Goal: Information Seeking & Learning: Find specific fact

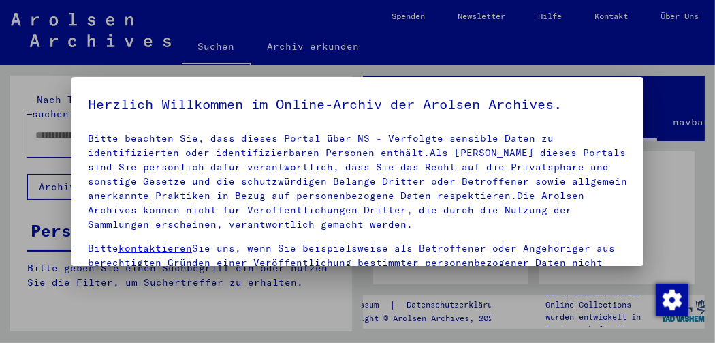
scroll to position [204, 0]
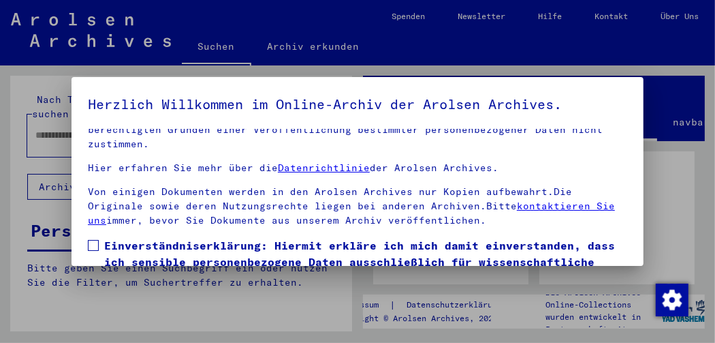
click at [97, 240] on span at bounding box center [93, 245] width 11 height 11
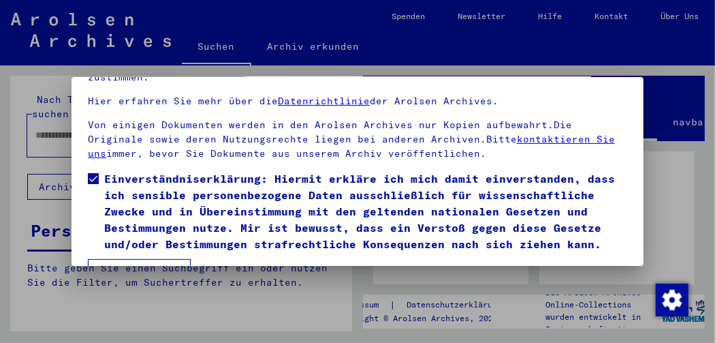
scroll to position [102, 0]
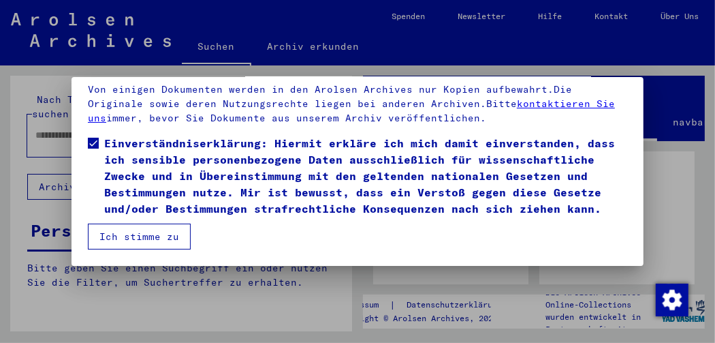
click at [136, 247] on button "Ich stimme zu" at bounding box center [139, 236] width 103 height 26
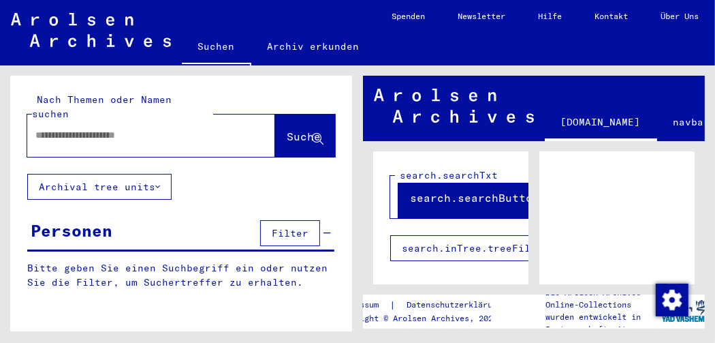
click at [88, 128] on input "text" at bounding box center [138, 135] width 207 height 14
type input "*****"
click at [275, 114] on button "Suche" at bounding box center [305, 135] width 60 height 42
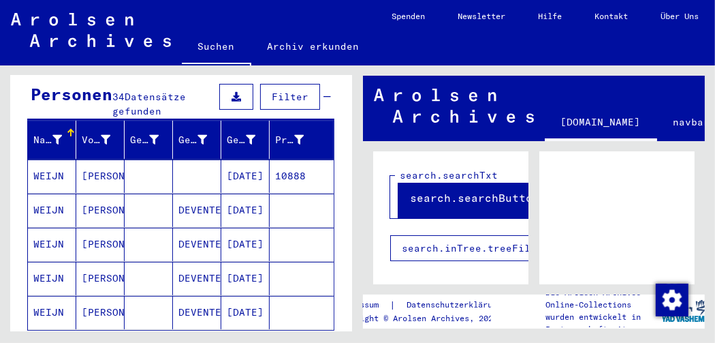
scroll to position [204, 0]
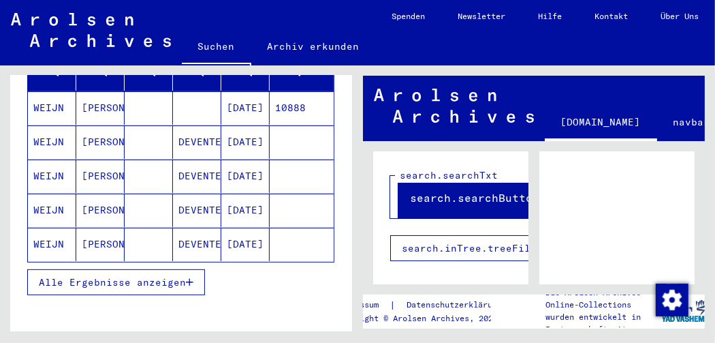
click at [149, 276] on span "Alle Ergebnisse anzeigen" at bounding box center [112, 282] width 147 height 12
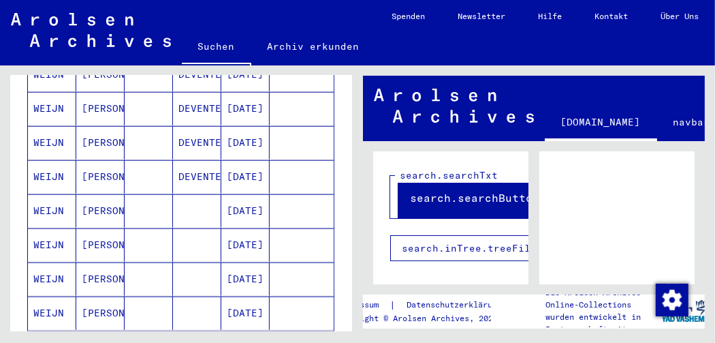
scroll to position [818, 0]
type input "*"
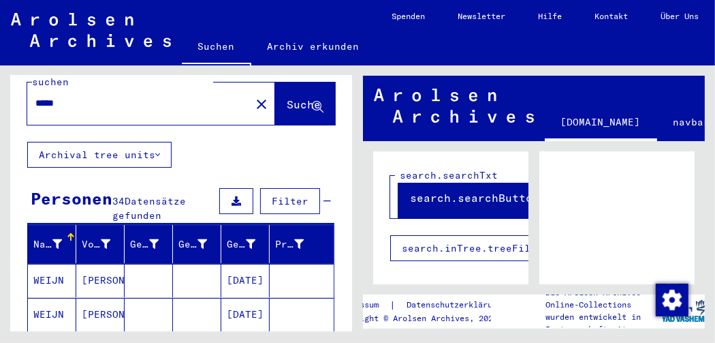
scroll to position [0, 0]
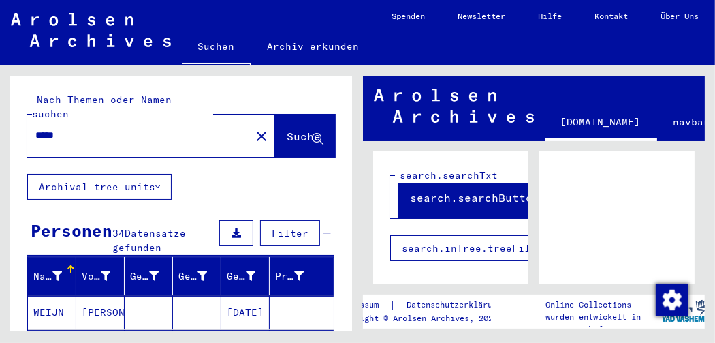
click at [57, 128] on input "*****" at bounding box center [138, 135] width 207 height 14
type input "****"
click at [287, 129] on span "Suche" at bounding box center [304, 136] width 34 height 14
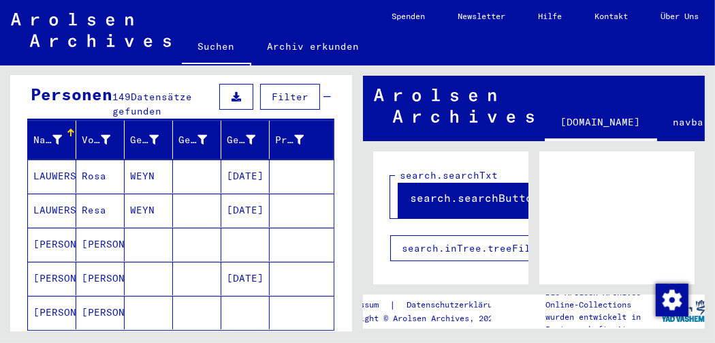
scroll to position [204, 0]
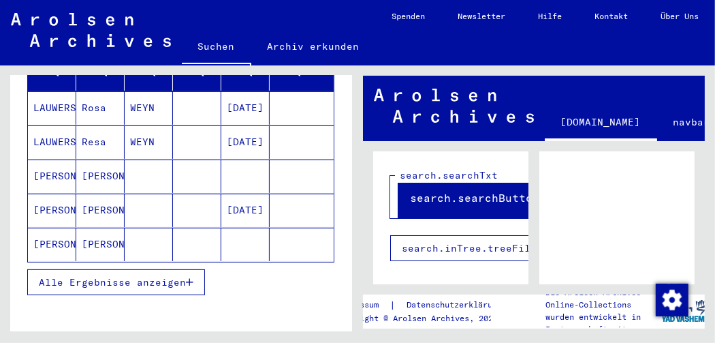
click at [173, 276] on span "Alle Ergebnisse anzeigen" at bounding box center [112, 282] width 147 height 12
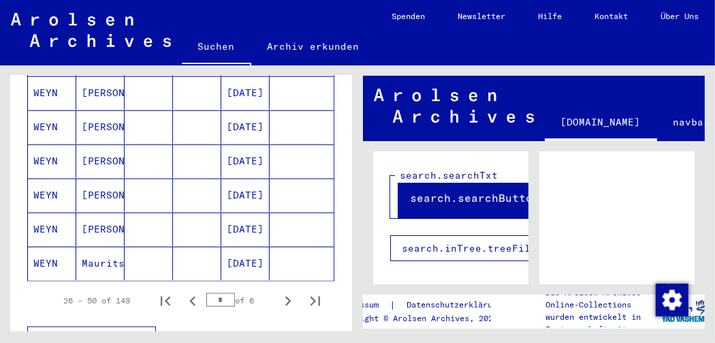
scroll to position [886, 0]
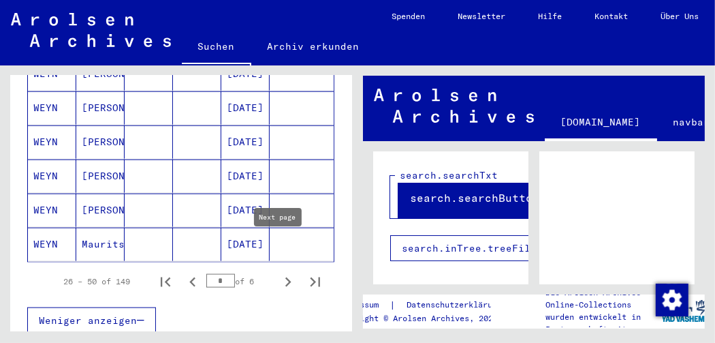
click at [279, 273] on icon "Next page" at bounding box center [288, 282] width 19 height 19
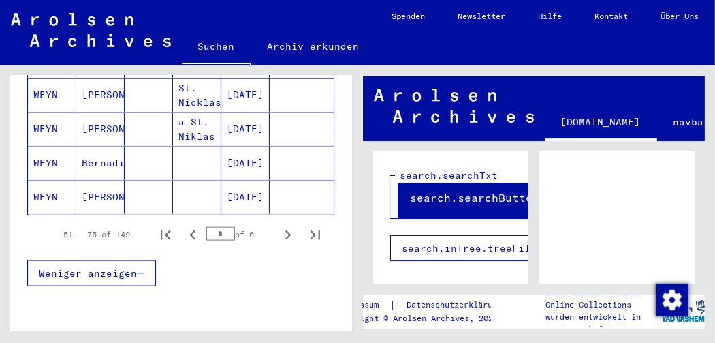
scroll to position [954, 0]
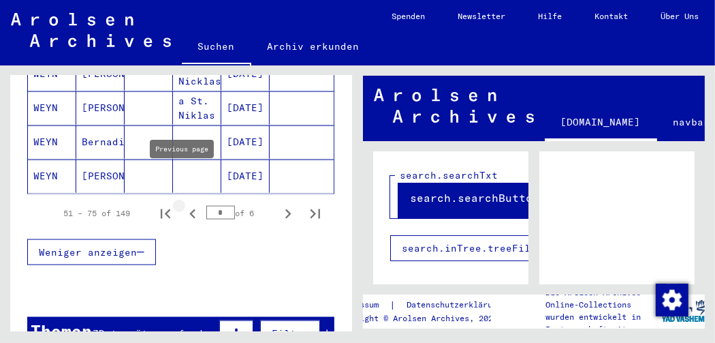
click at [183, 204] on icon "Previous page" at bounding box center [192, 213] width 19 height 19
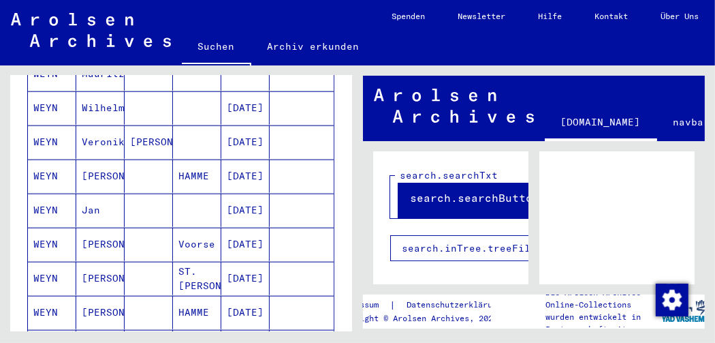
scroll to position [613, 0]
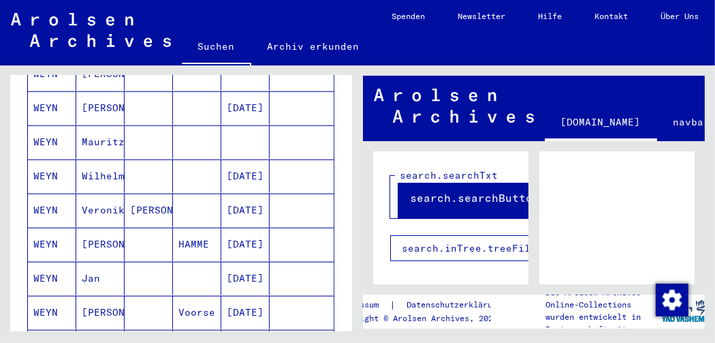
click at [37, 125] on mat-cell "WEYN" at bounding box center [52, 141] width 48 height 33
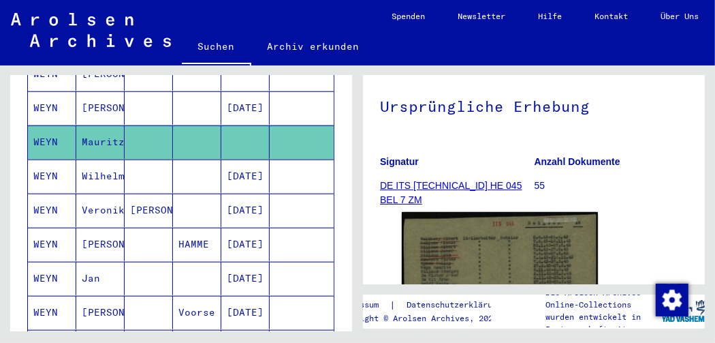
scroll to position [204, 0]
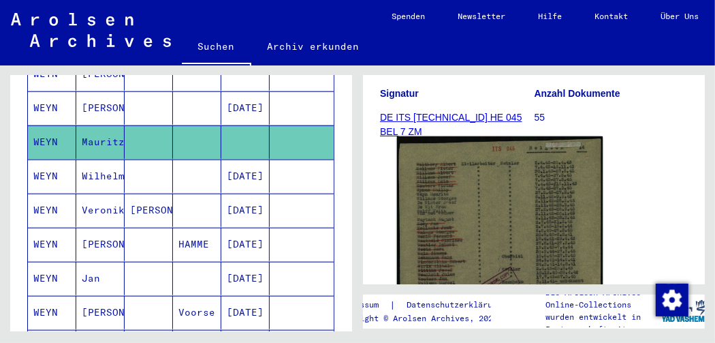
click at [503, 211] on img at bounding box center [500, 288] width 206 height 304
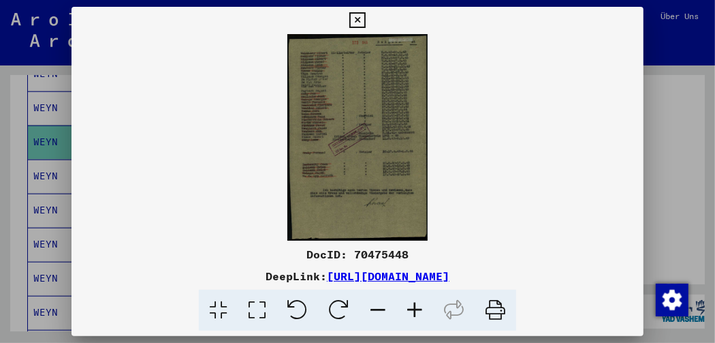
click at [416, 313] on icon at bounding box center [415, 311] width 37 height 42
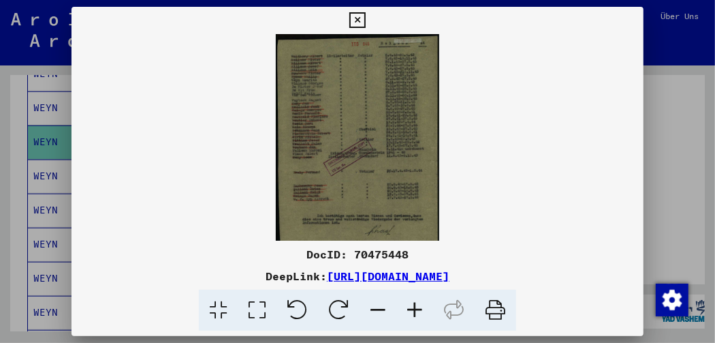
click at [416, 313] on icon at bounding box center [415, 311] width 37 height 42
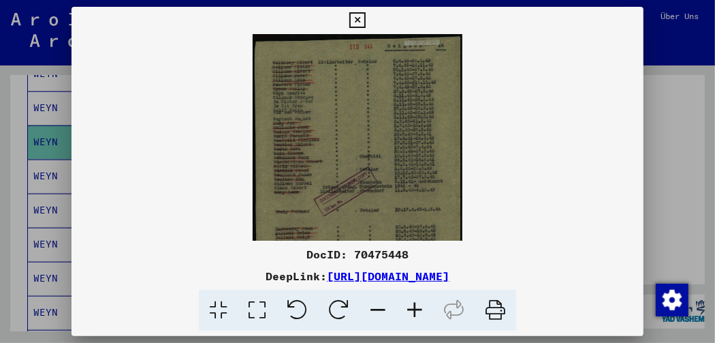
click at [416, 313] on icon at bounding box center [415, 311] width 37 height 42
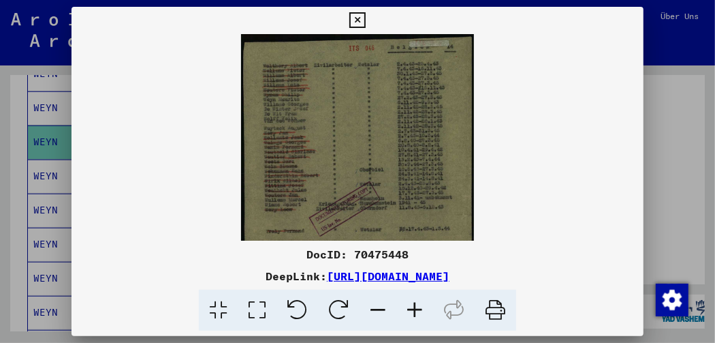
click at [416, 313] on icon at bounding box center [415, 311] width 37 height 42
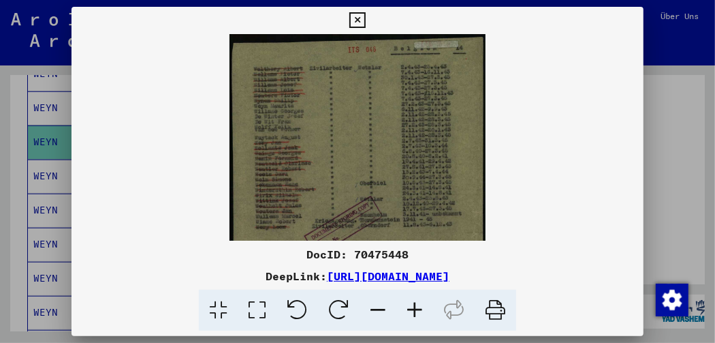
click at [416, 313] on icon at bounding box center [415, 311] width 37 height 42
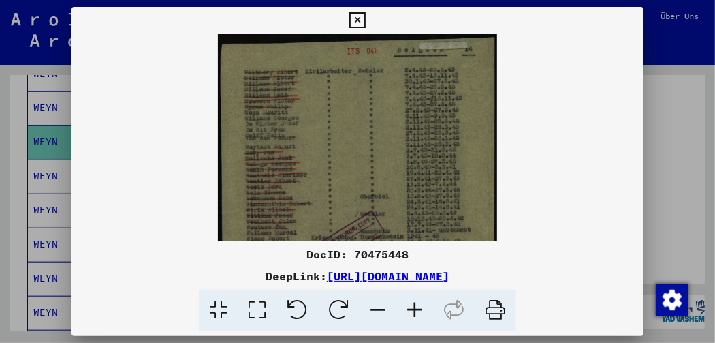
click at [416, 313] on icon at bounding box center [415, 311] width 37 height 42
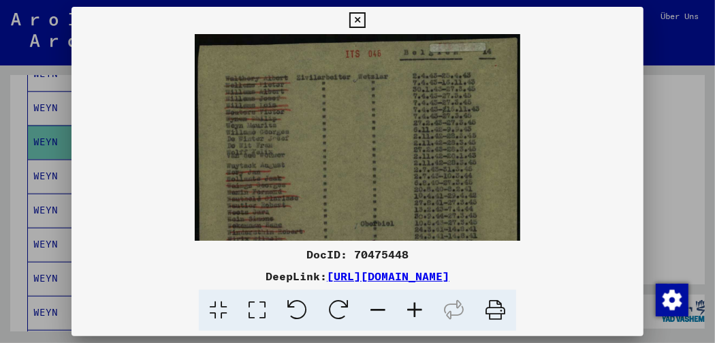
click at [416, 313] on icon at bounding box center [415, 311] width 37 height 42
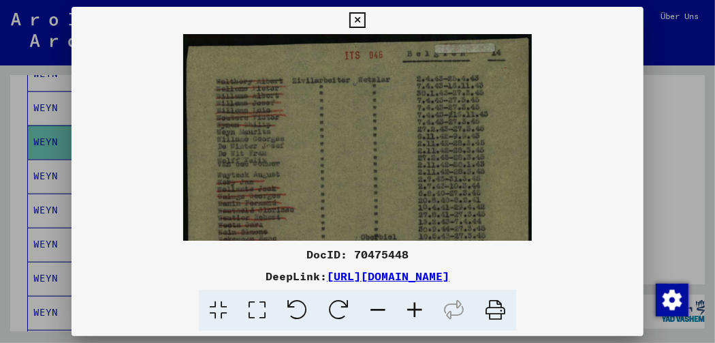
click at [416, 313] on icon at bounding box center [415, 311] width 37 height 42
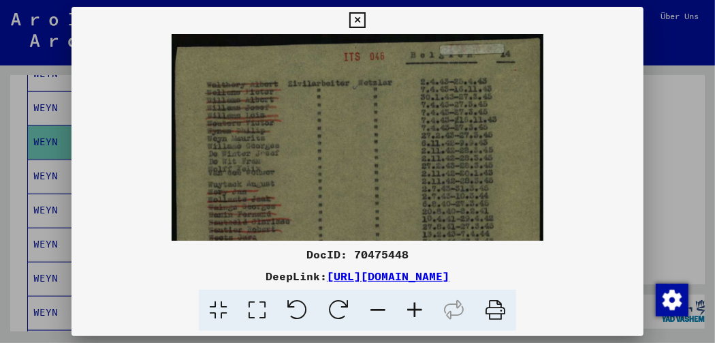
click at [416, 313] on icon at bounding box center [415, 311] width 37 height 42
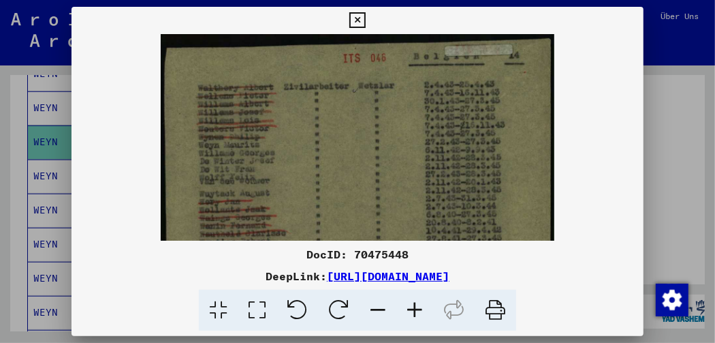
click at [416, 313] on icon at bounding box center [415, 311] width 37 height 42
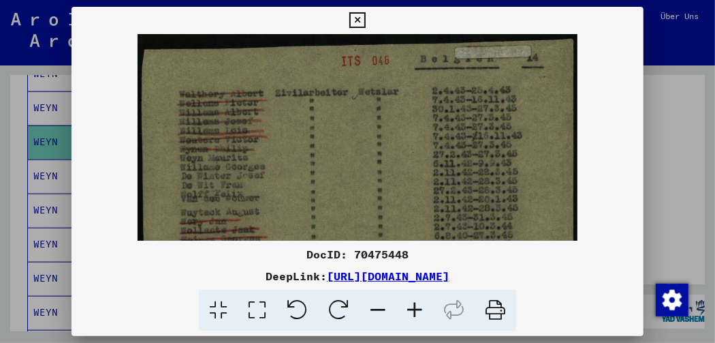
click at [416, 313] on icon at bounding box center [415, 311] width 37 height 42
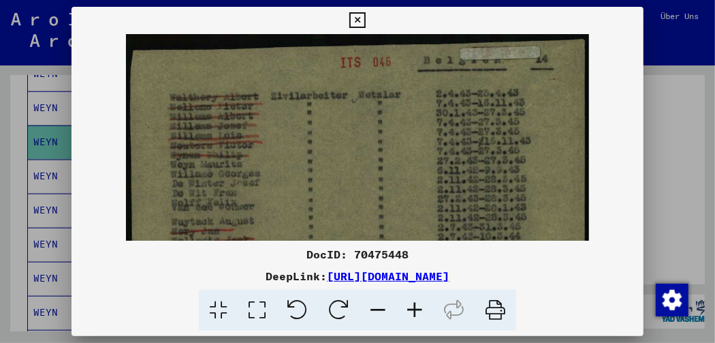
click at [416, 313] on icon at bounding box center [415, 311] width 37 height 42
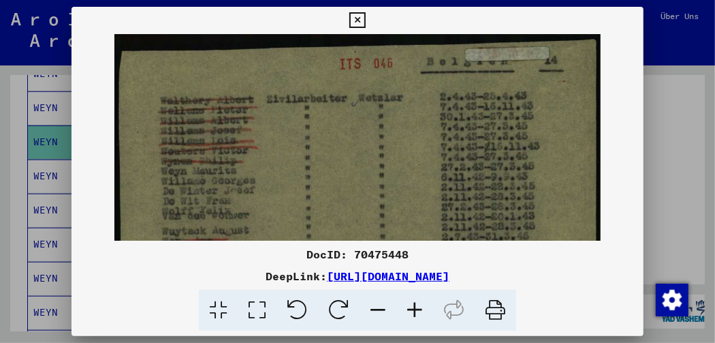
click at [416, 313] on icon at bounding box center [415, 311] width 37 height 42
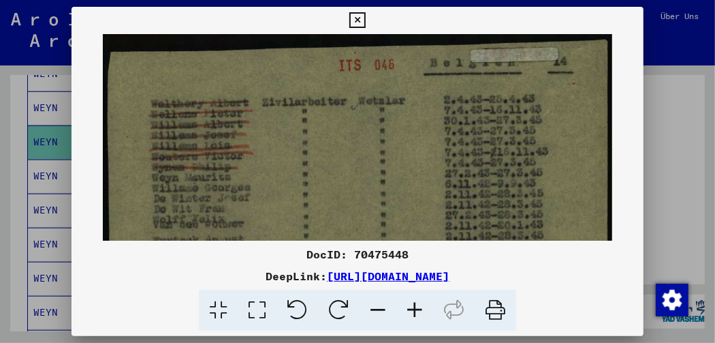
click at [416, 313] on icon at bounding box center [415, 311] width 37 height 42
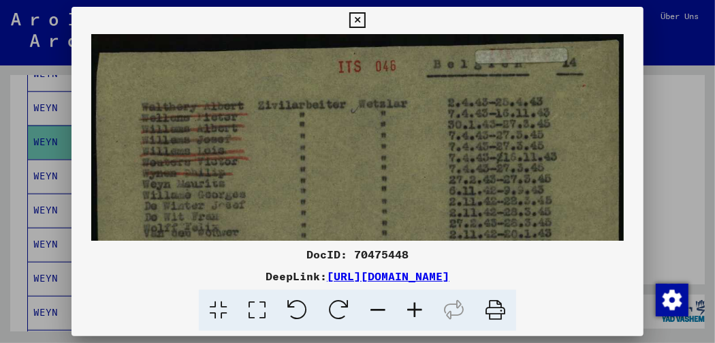
click at [416, 313] on icon at bounding box center [415, 311] width 37 height 42
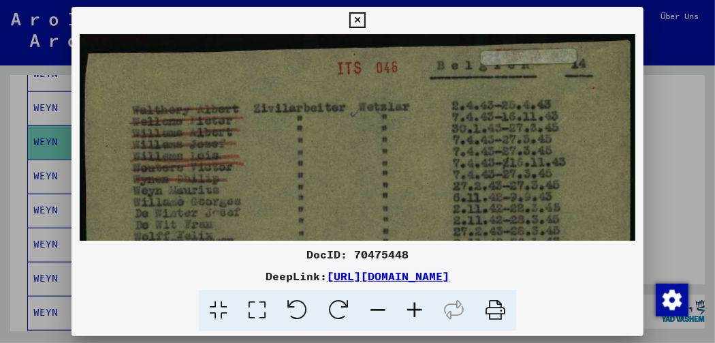
click at [416, 313] on icon at bounding box center [415, 311] width 37 height 42
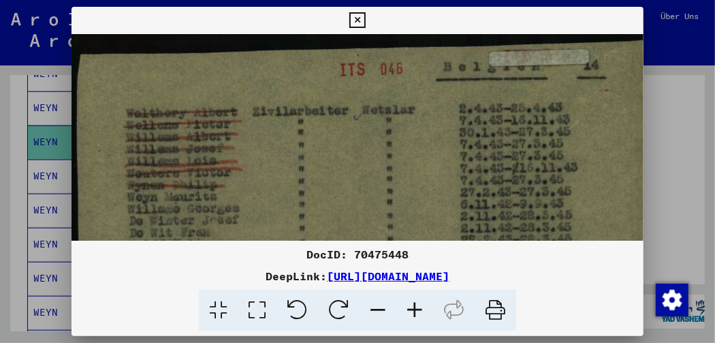
click at [416, 313] on icon at bounding box center [415, 311] width 37 height 42
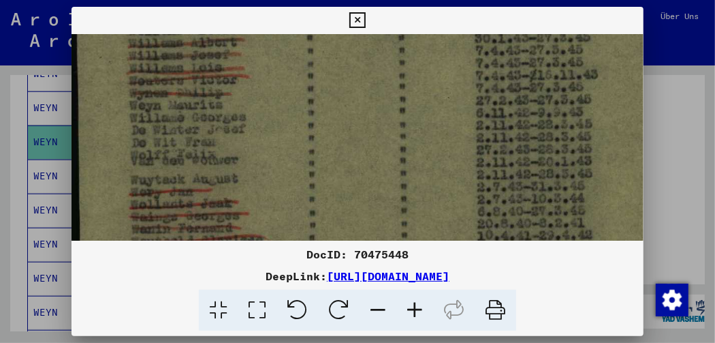
scroll to position [110, 0]
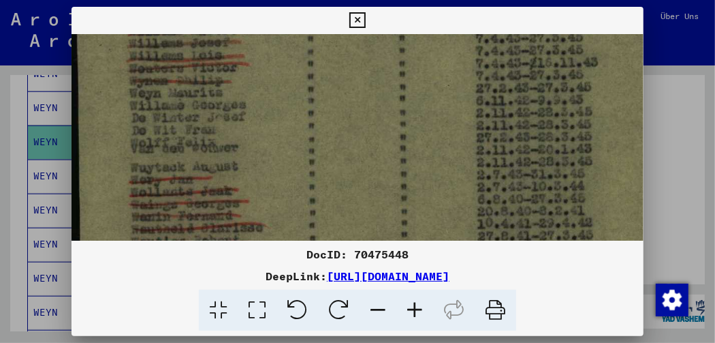
drag, startPoint x: 300, startPoint y: 211, endPoint x: 354, endPoint y: 101, distance: 122.2
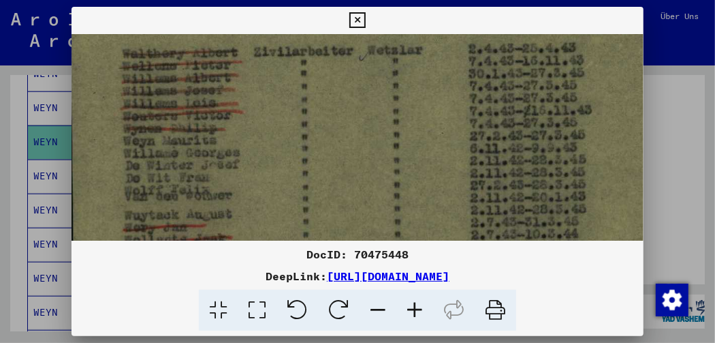
scroll to position [0, 5]
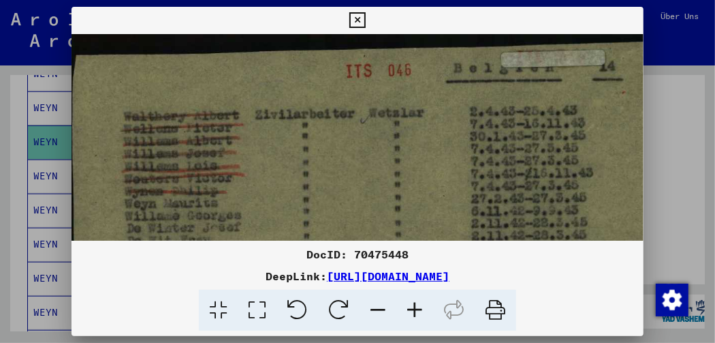
drag, startPoint x: 400, startPoint y: 98, endPoint x: 395, endPoint y: 213, distance: 114.6
click at [410, 309] on icon at bounding box center [415, 311] width 37 height 42
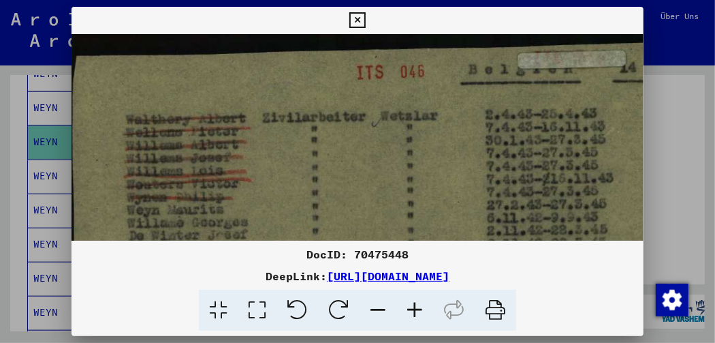
click at [410, 309] on icon at bounding box center [415, 311] width 37 height 42
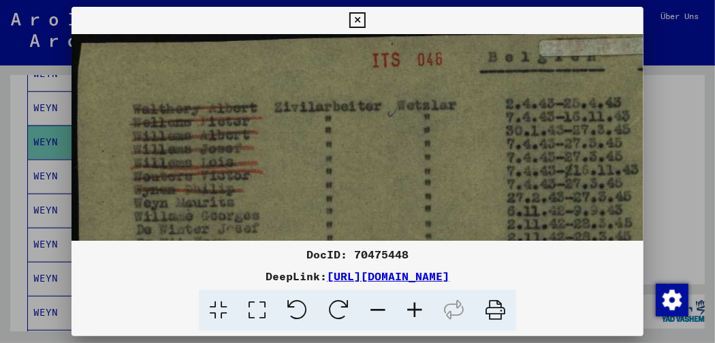
scroll to position [18, 0]
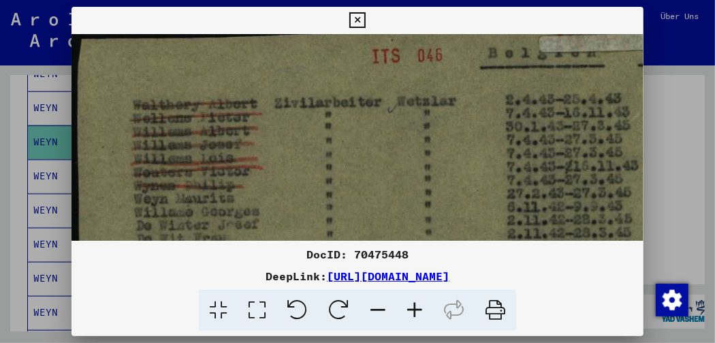
drag, startPoint x: 453, startPoint y: 179, endPoint x: 523, endPoint y: 162, distance: 71.5
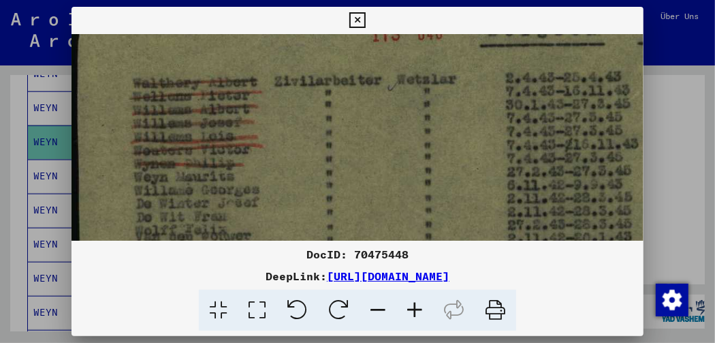
scroll to position [42, 0]
drag, startPoint x: 224, startPoint y: 192, endPoint x: 232, endPoint y: 168, distance: 25.6
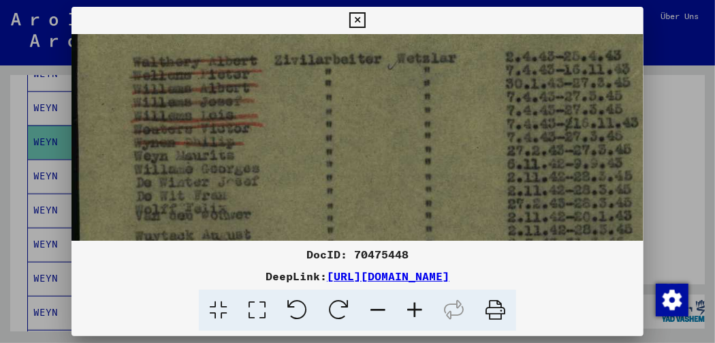
scroll to position [63, 0]
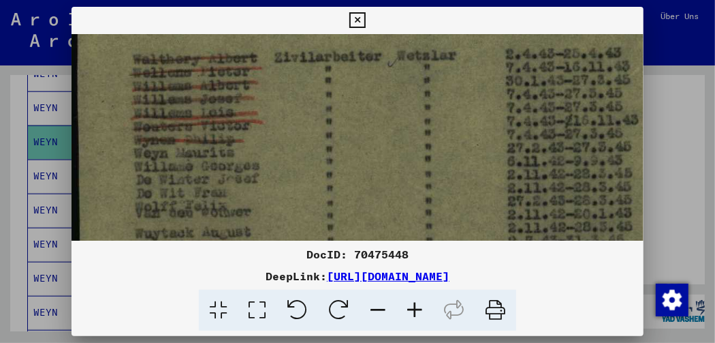
drag, startPoint x: 247, startPoint y: 206, endPoint x: 251, endPoint y: 183, distance: 22.7
click at [363, 20] on icon at bounding box center [358, 20] width 16 height 16
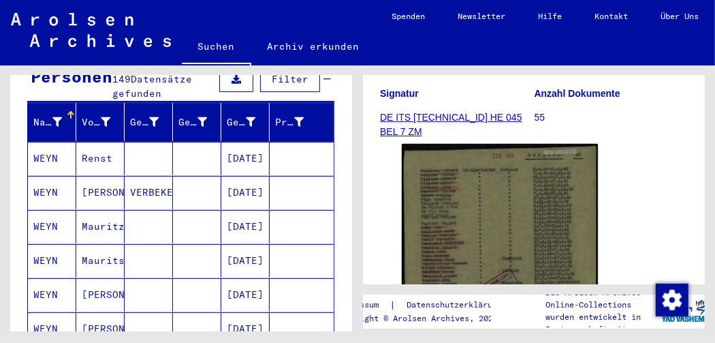
scroll to position [136, 0]
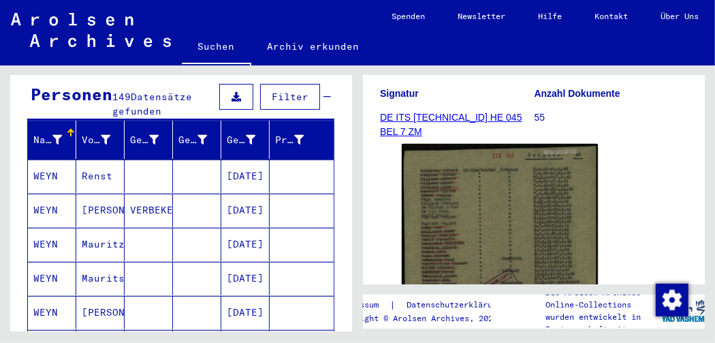
click at [99, 228] on mat-cell "Mauritz" at bounding box center [100, 244] width 48 height 33
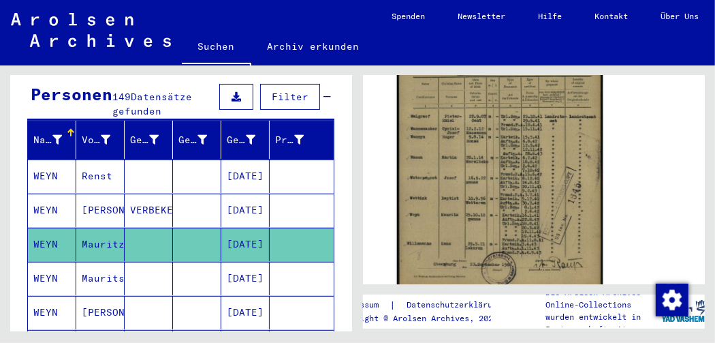
click at [512, 155] on img at bounding box center [500, 146] width 206 height 290
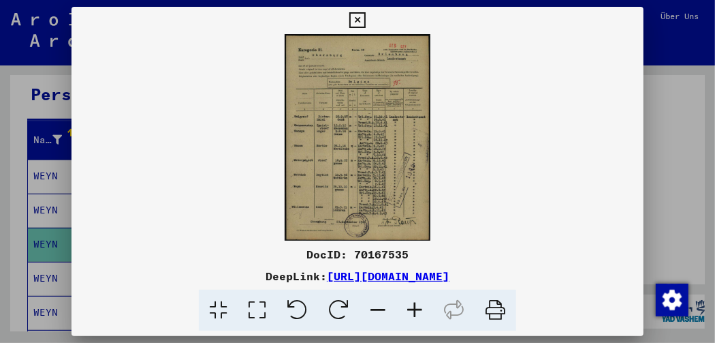
scroll to position [340, 0]
click at [416, 309] on icon at bounding box center [415, 311] width 37 height 42
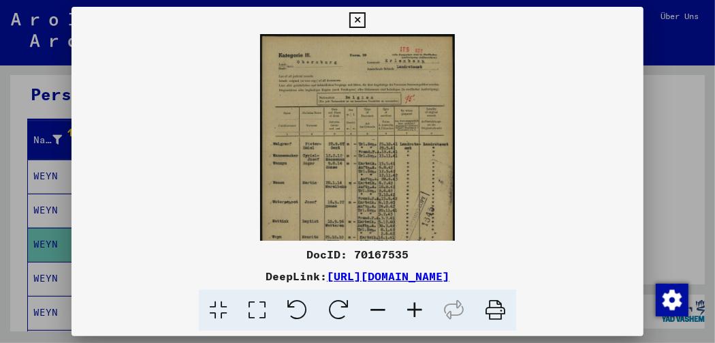
click at [416, 309] on icon at bounding box center [415, 311] width 37 height 42
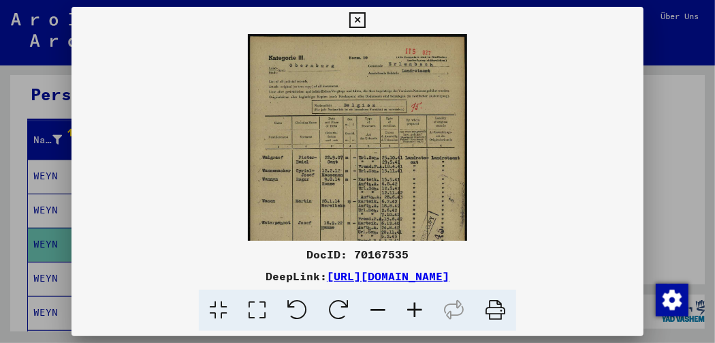
click at [416, 309] on icon at bounding box center [415, 311] width 37 height 42
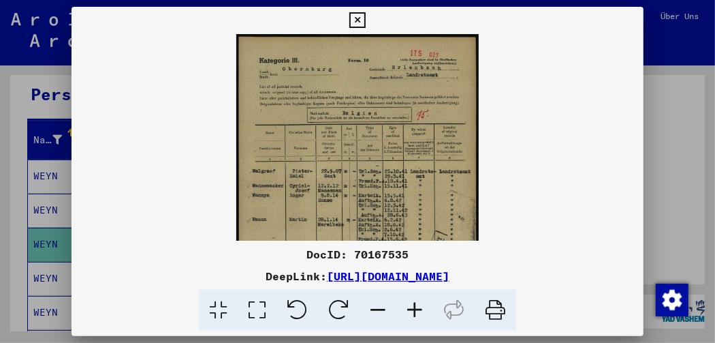
click at [416, 309] on icon at bounding box center [415, 311] width 37 height 42
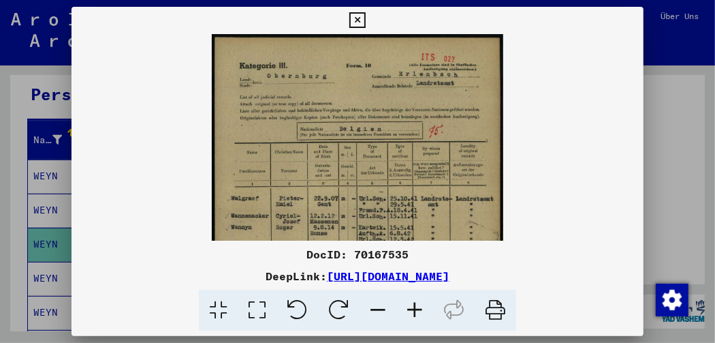
click at [416, 309] on icon at bounding box center [415, 311] width 37 height 42
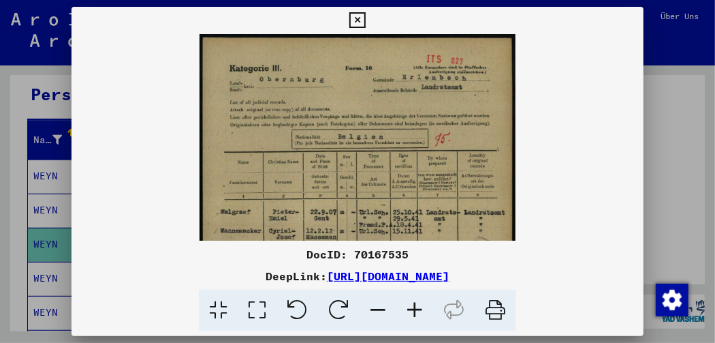
click at [416, 309] on icon at bounding box center [415, 311] width 37 height 42
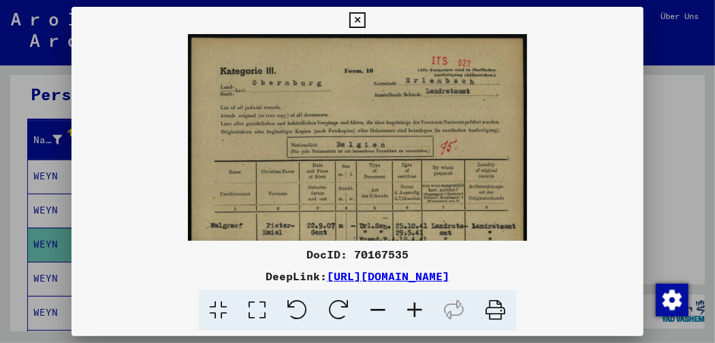
click at [416, 309] on icon at bounding box center [415, 311] width 37 height 42
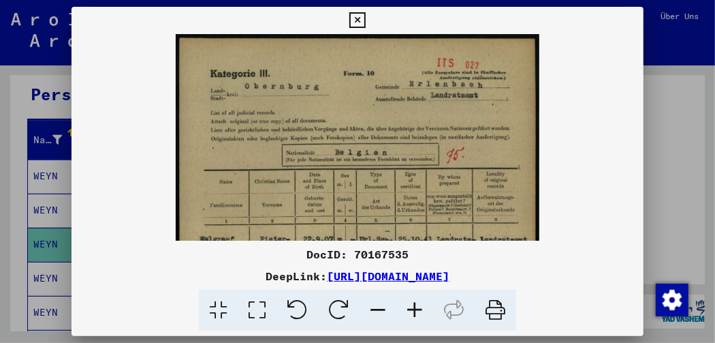
click at [416, 309] on icon at bounding box center [415, 311] width 37 height 42
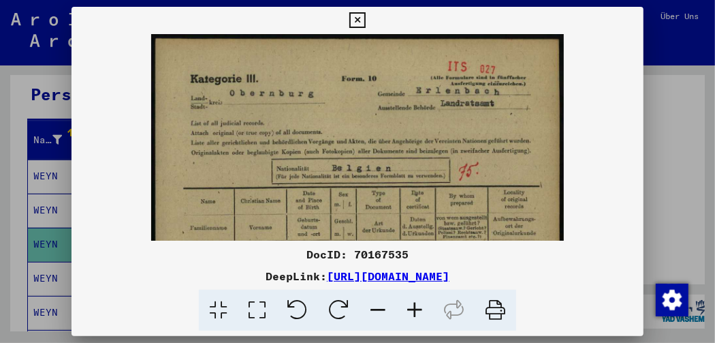
click at [416, 309] on icon at bounding box center [415, 311] width 37 height 42
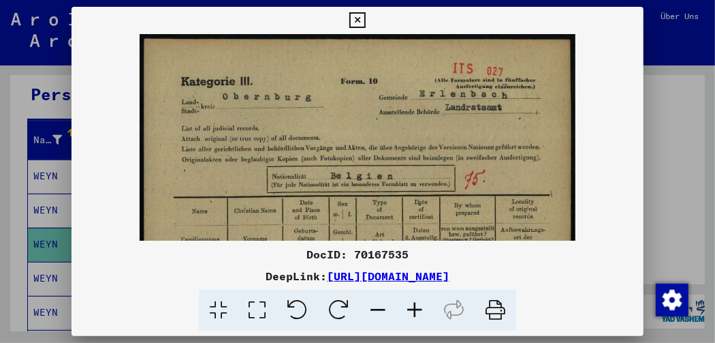
click at [416, 309] on icon at bounding box center [415, 311] width 37 height 42
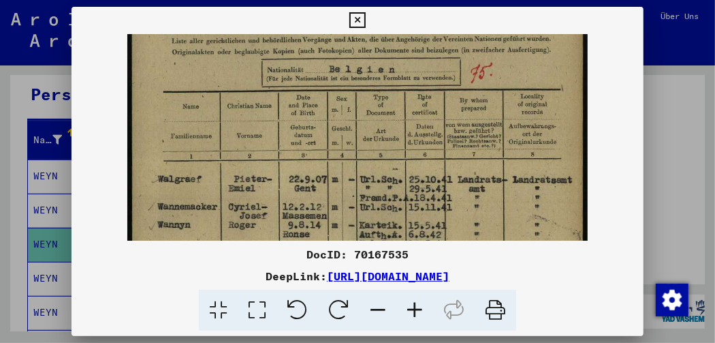
scroll to position [119, 0]
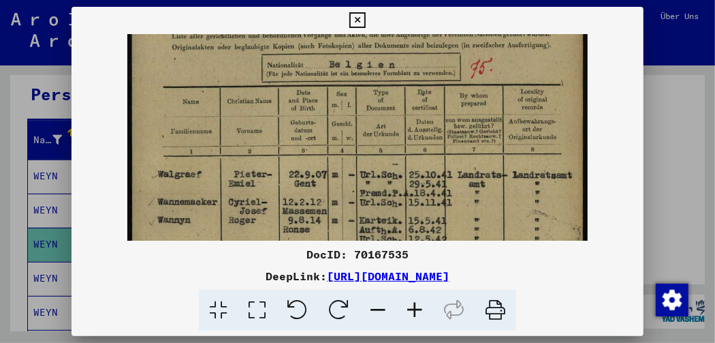
drag, startPoint x: 382, startPoint y: 238, endPoint x: 397, endPoint y: 119, distance: 120.3
click at [397, 119] on img at bounding box center [357, 239] width 461 height 649
click at [417, 308] on icon at bounding box center [415, 311] width 37 height 42
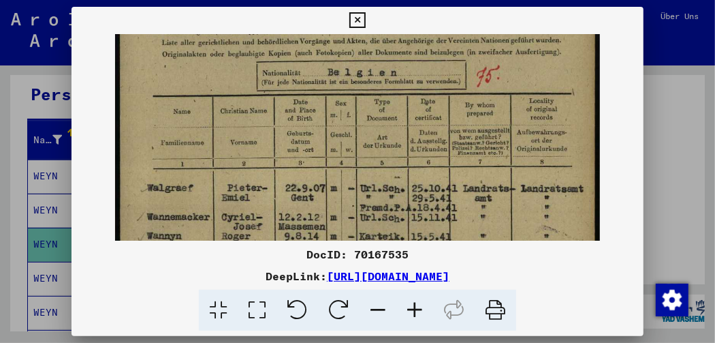
click at [417, 308] on icon at bounding box center [415, 311] width 37 height 42
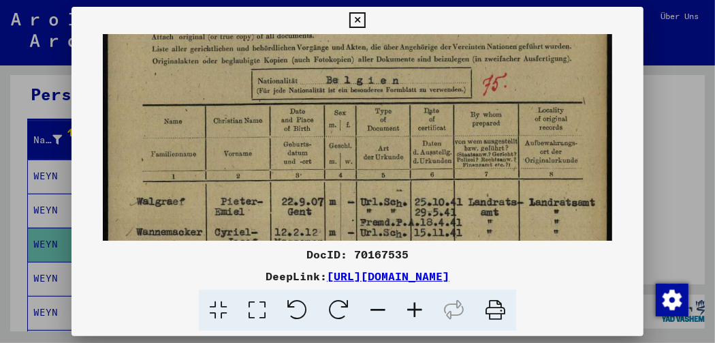
click at [417, 308] on icon at bounding box center [415, 311] width 37 height 42
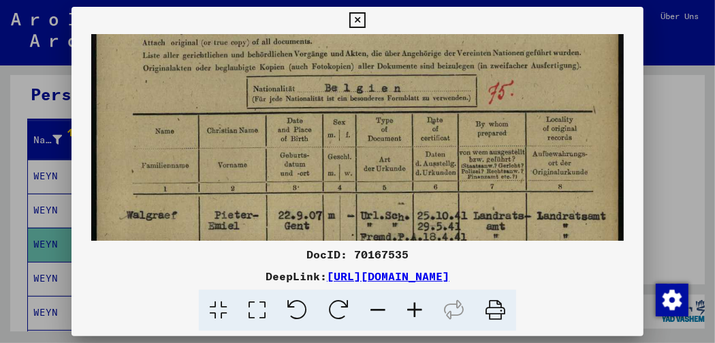
click at [417, 308] on icon at bounding box center [415, 311] width 37 height 42
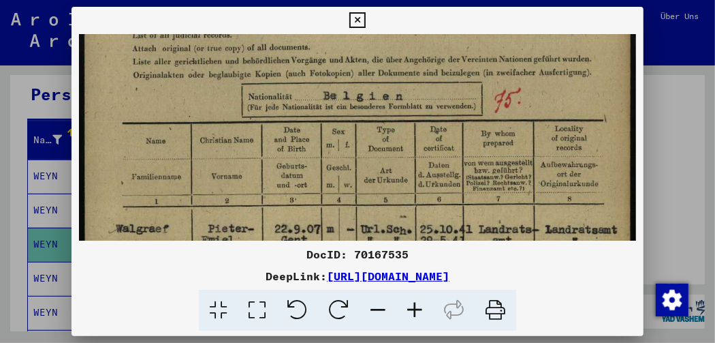
click at [417, 308] on icon at bounding box center [415, 311] width 37 height 42
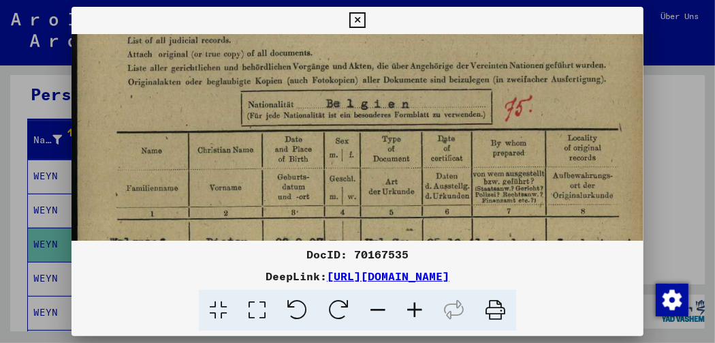
click at [417, 308] on icon at bounding box center [415, 311] width 37 height 42
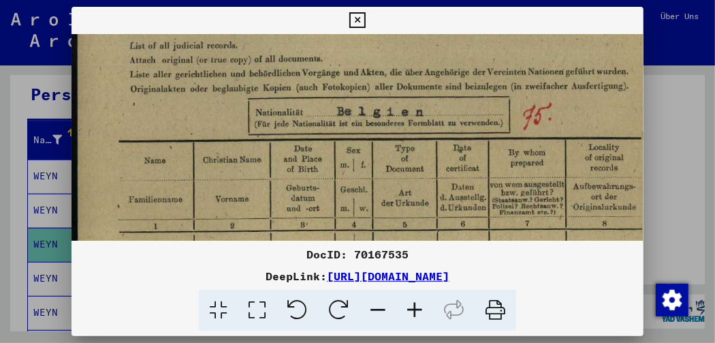
click at [418, 313] on icon at bounding box center [415, 311] width 37 height 42
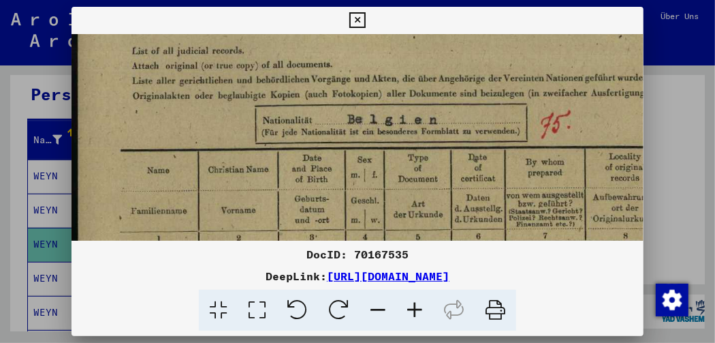
click at [418, 313] on icon at bounding box center [415, 311] width 37 height 42
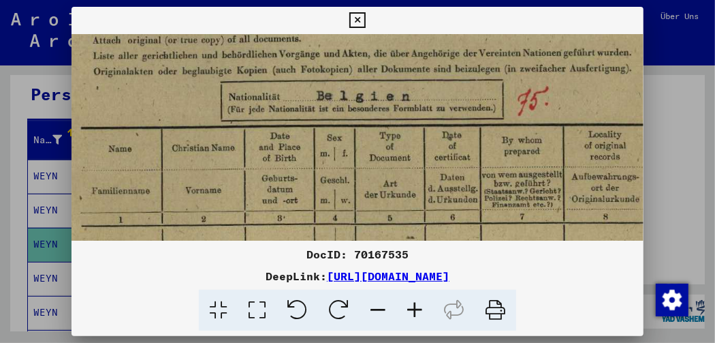
scroll to position [151, 43]
drag, startPoint x: 506, startPoint y: 176, endPoint x: 464, endPoint y: 144, distance: 53.0
click at [464, 144] on img at bounding box center [356, 344] width 654 height 922
click at [264, 312] on icon at bounding box center [257, 311] width 39 height 42
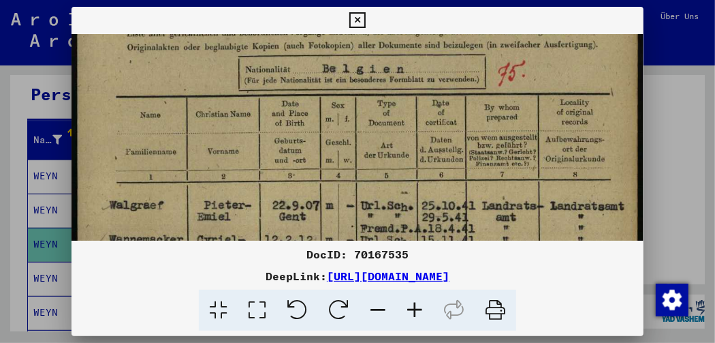
scroll to position [151, 0]
click at [262, 308] on icon at bounding box center [257, 311] width 39 height 42
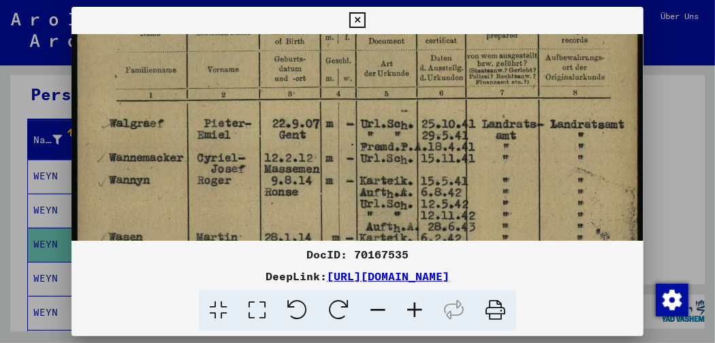
drag, startPoint x: 353, startPoint y: 208, endPoint x: 418, endPoint y: 127, distance: 104.3
click at [418, 127] on img at bounding box center [358, 204] width 572 height 807
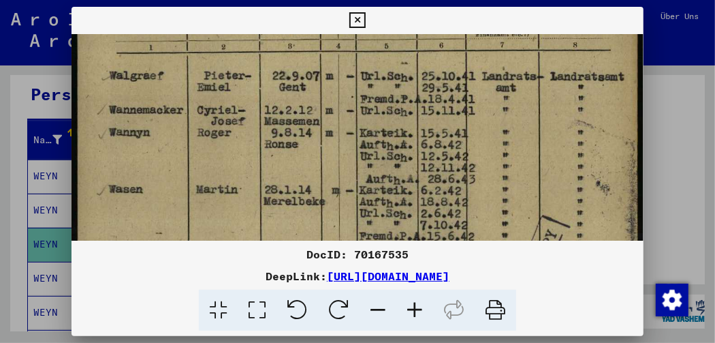
scroll to position [341, 0]
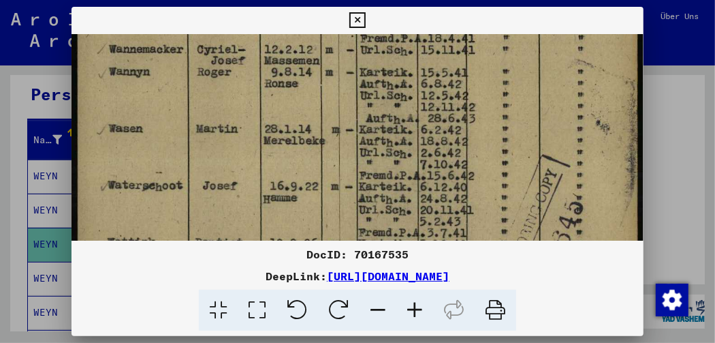
drag, startPoint x: 231, startPoint y: 189, endPoint x: 330, endPoint y: 81, distance: 146.6
click at [330, 81] on img at bounding box center [358, 96] width 572 height 807
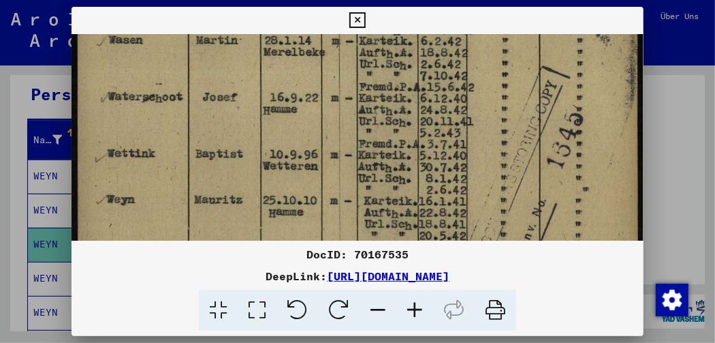
scroll to position [436, 0]
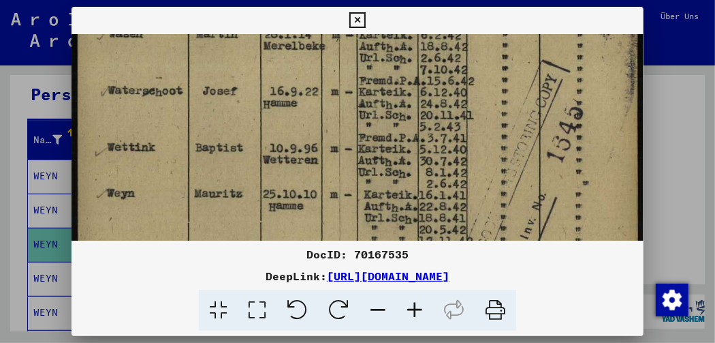
drag, startPoint x: 331, startPoint y: 152, endPoint x: 358, endPoint y: 58, distance: 97.9
click at [358, 58] on img at bounding box center [358, 1] width 572 height 807
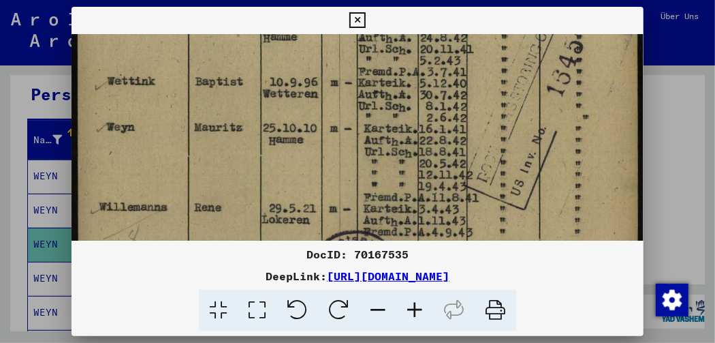
scroll to position [555, 0]
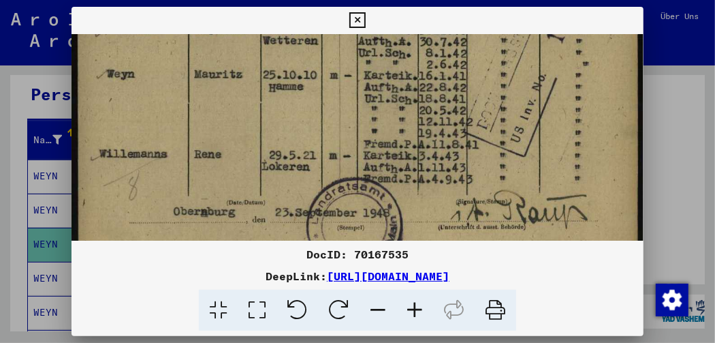
drag, startPoint x: 362, startPoint y: 170, endPoint x: 371, endPoint y: 51, distance: 119.6
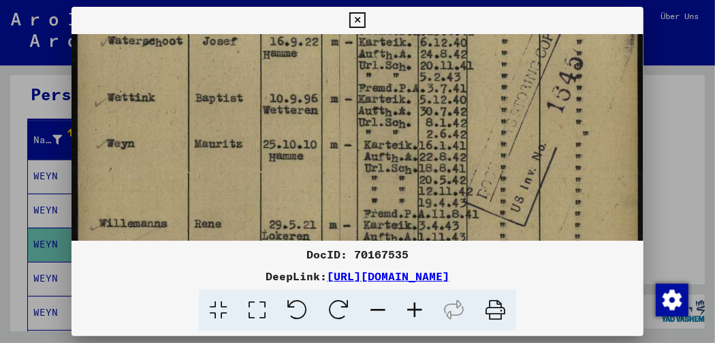
scroll to position [479, 0]
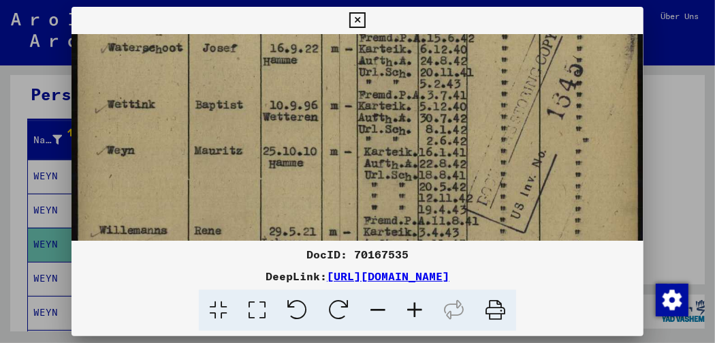
drag, startPoint x: 322, startPoint y: 85, endPoint x: 323, endPoint y: 161, distance: 76.3
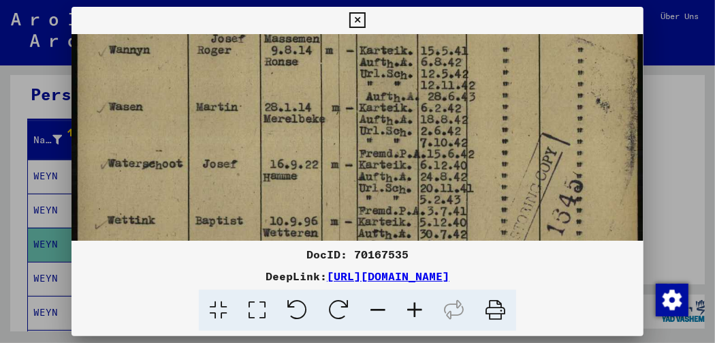
drag, startPoint x: 361, startPoint y: 187, endPoint x: 368, endPoint y: 263, distance: 75.9
click at [368, 263] on div "DocID: 70167535 DeepLink: [URL][DOMAIN_NAME]" at bounding box center [358, 169] width 572 height 324
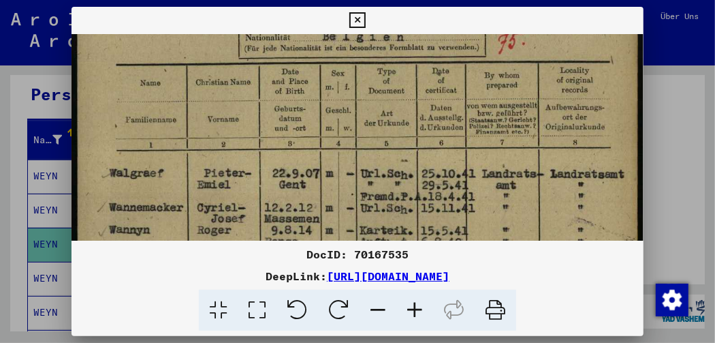
scroll to position [179, 0]
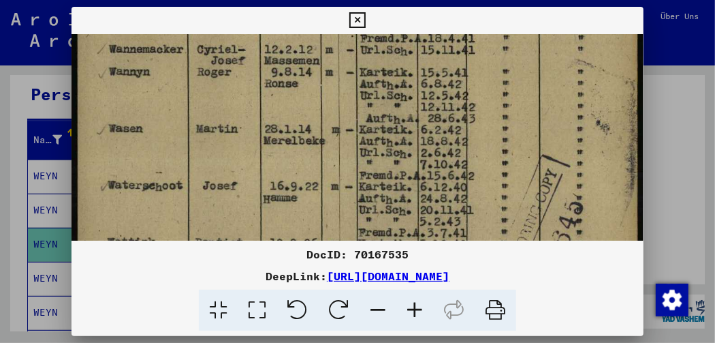
drag, startPoint x: 364, startPoint y: 59, endPoint x: 390, endPoint y: 80, distance: 33.8
click at [390, 80] on img at bounding box center [358, 96] width 572 height 807
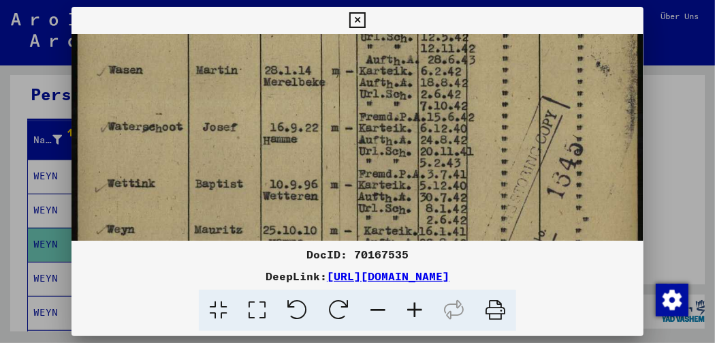
scroll to position [450, 0]
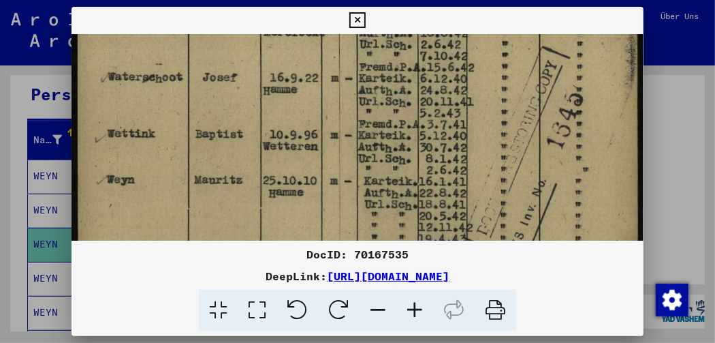
drag, startPoint x: 400, startPoint y: 178, endPoint x: 405, endPoint y: 69, distance: 108.5
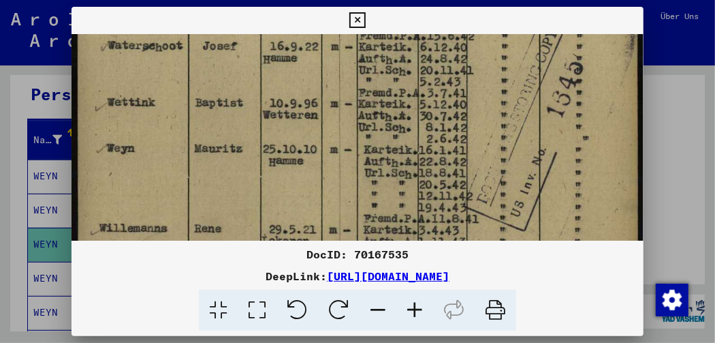
scroll to position [485, 0]
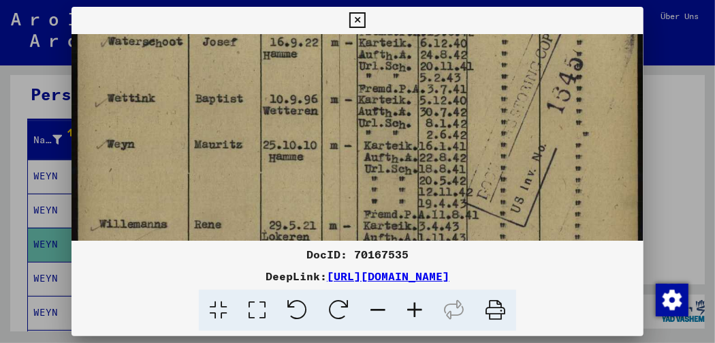
drag, startPoint x: 446, startPoint y: 207, endPoint x: 444, endPoint y: 171, distance: 36.2
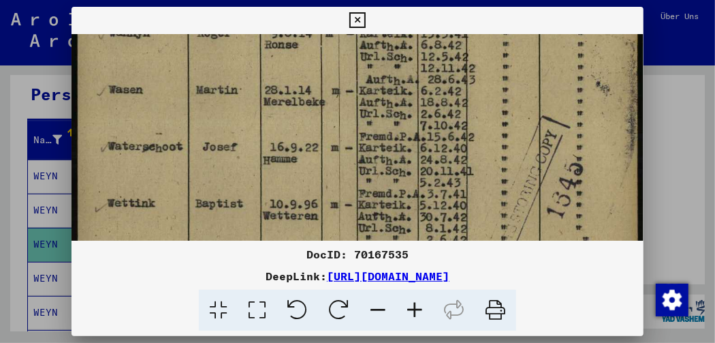
drag, startPoint x: 314, startPoint y: 116, endPoint x: 322, endPoint y: 222, distance: 106.5
click at [322, 222] on img at bounding box center [358, 57] width 572 height 807
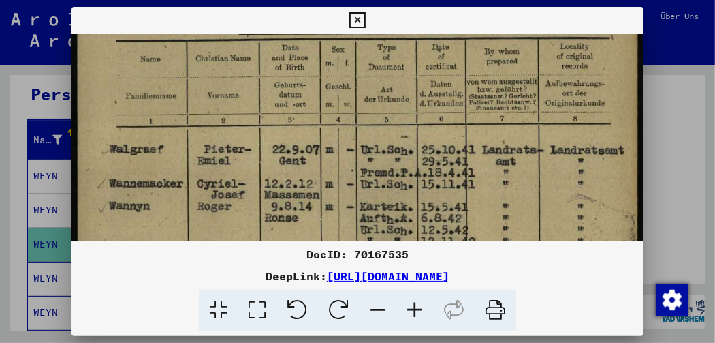
scroll to position [206, 0]
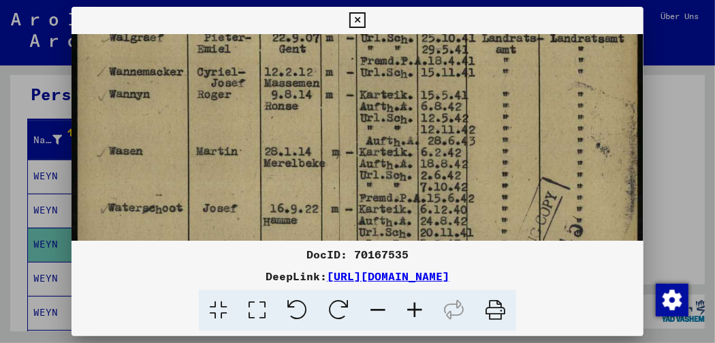
drag, startPoint x: 322, startPoint y: 108, endPoint x: 367, endPoint y: 164, distance: 71.3
click at [367, 164] on img at bounding box center [358, 118] width 572 height 807
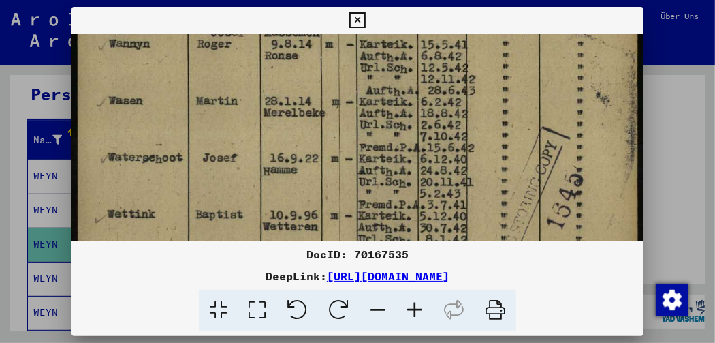
scroll to position [383, 0]
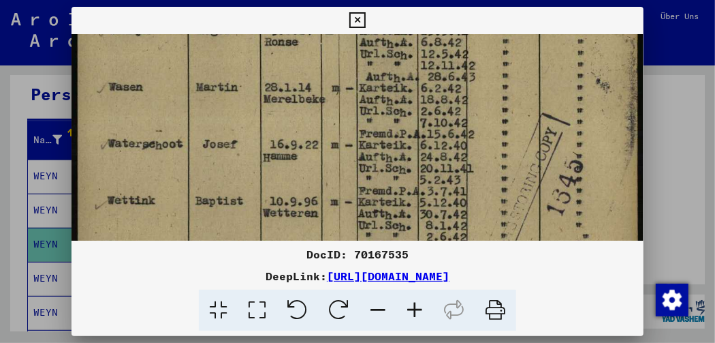
drag, startPoint x: 369, startPoint y: 208, endPoint x: 375, endPoint y: 150, distance: 58.3
click at [375, 150] on img at bounding box center [358, 54] width 572 height 807
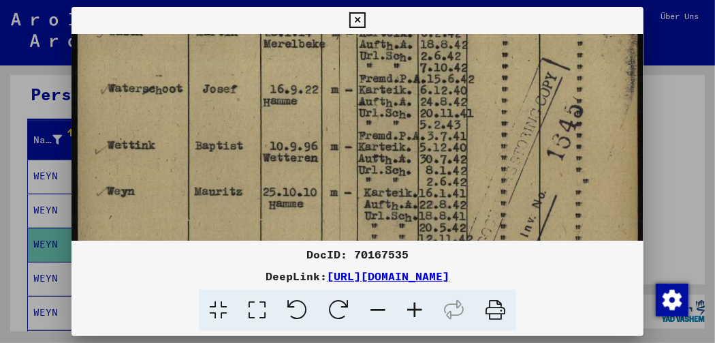
scroll to position [445, 0]
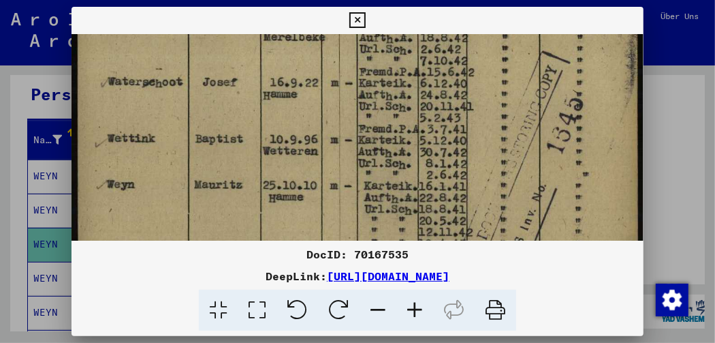
drag, startPoint x: 375, startPoint y: 208, endPoint x: 380, endPoint y: 146, distance: 62.2
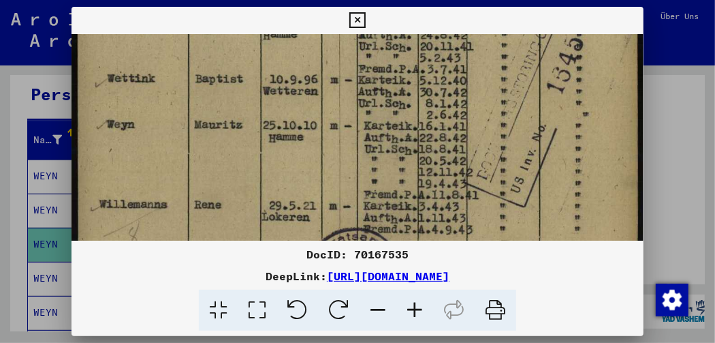
scroll to position [526, 0]
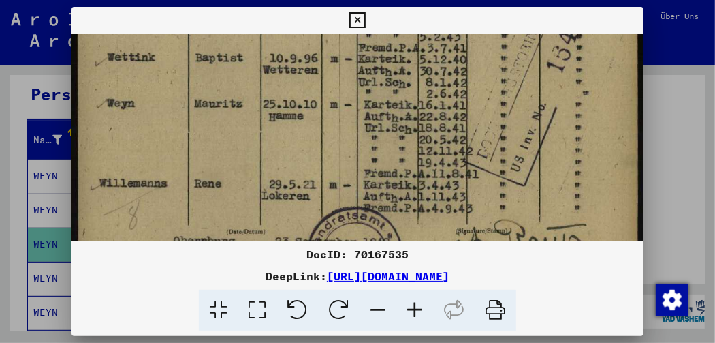
drag, startPoint x: 339, startPoint y: 151, endPoint x: 342, endPoint y: 69, distance: 81.8
click at [364, 12] on icon at bounding box center [358, 20] width 16 height 16
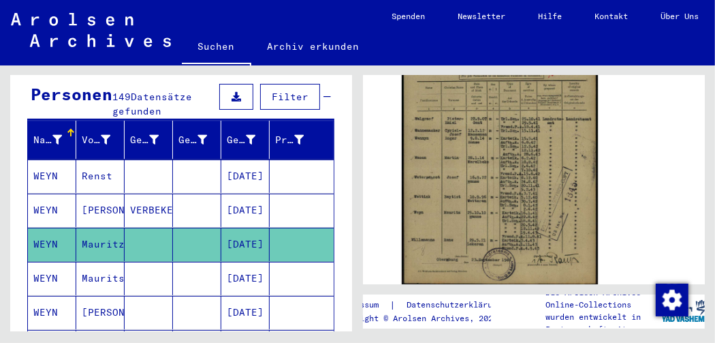
click at [99, 262] on mat-cell "Maurits" at bounding box center [100, 278] width 48 height 33
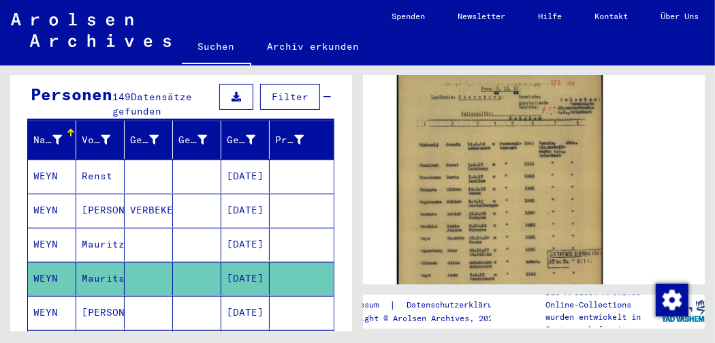
click at [493, 213] on img at bounding box center [500, 212] width 206 height 287
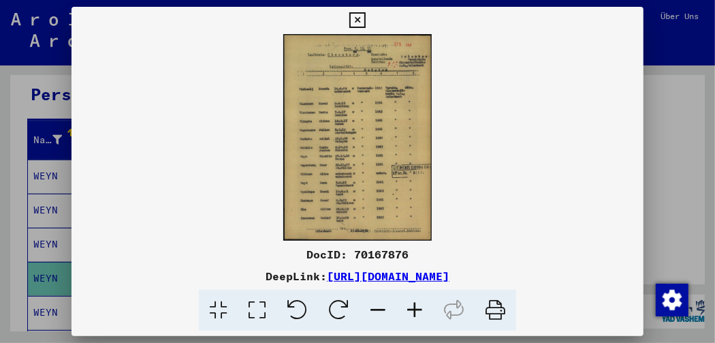
click at [415, 311] on icon at bounding box center [415, 311] width 37 height 42
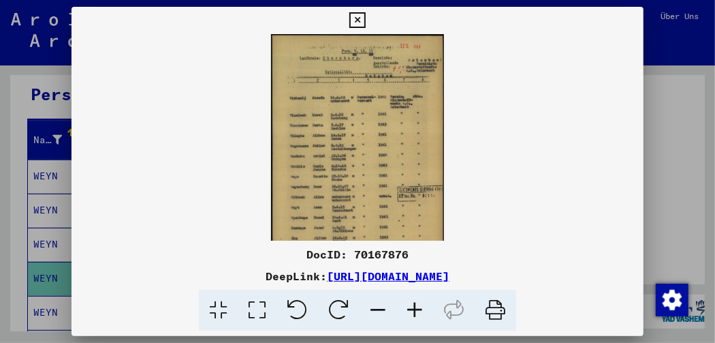
click at [415, 311] on icon at bounding box center [415, 311] width 37 height 42
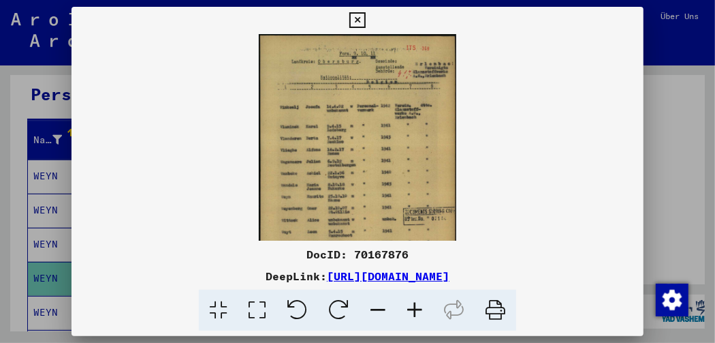
click at [415, 311] on icon at bounding box center [415, 311] width 37 height 42
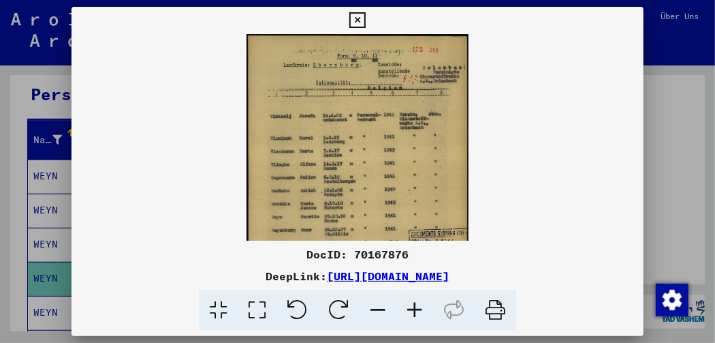
click at [415, 311] on icon at bounding box center [415, 311] width 37 height 42
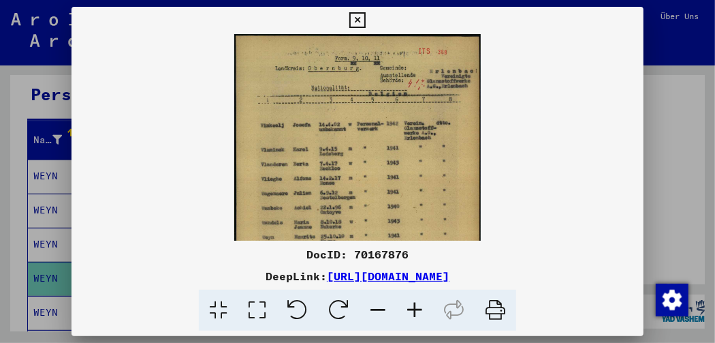
click at [415, 311] on icon at bounding box center [415, 311] width 37 height 42
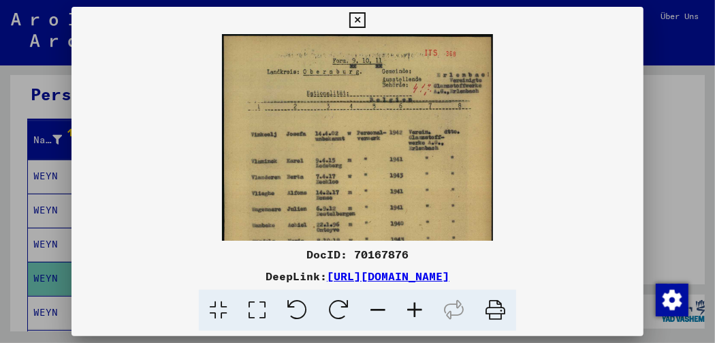
click at [415, 311] on icon at bounding box center [415, 311] width 37 height 42
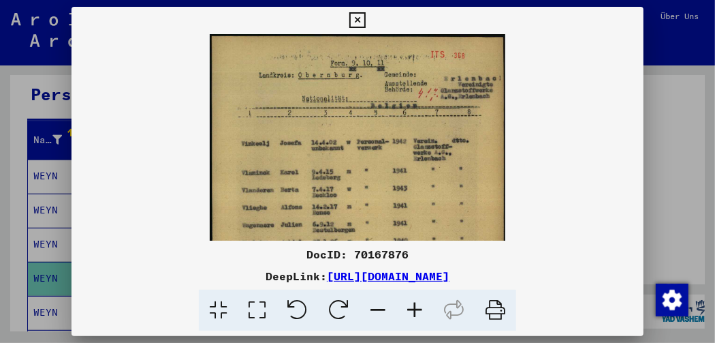
click at [415, 311] on icon at bounding box center [415, 311] width 37 height 42
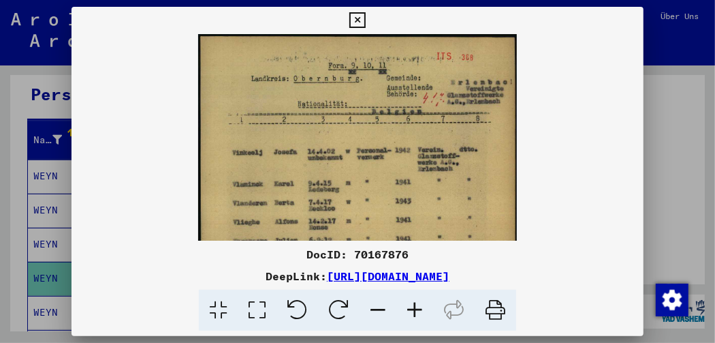
click at [415, 311] on icon at bounding box center [415, 311] width 37 height 42
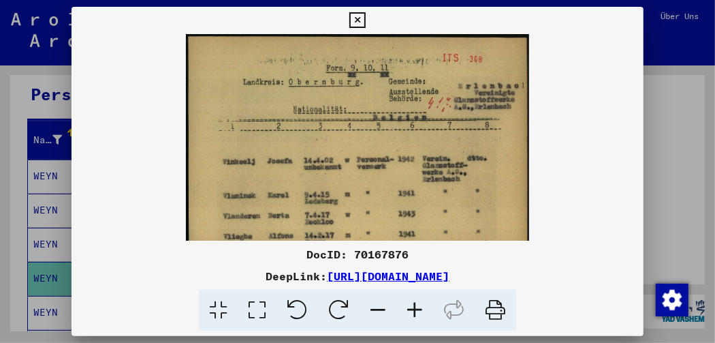
click at [415, 311] on icon at bounding box center [415, 311] width 37 height 42
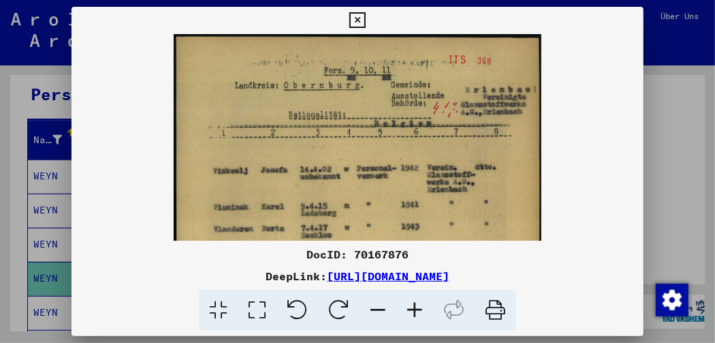
click at [415, 311] on icon at bounding box center [415, 311] width 37 height 42
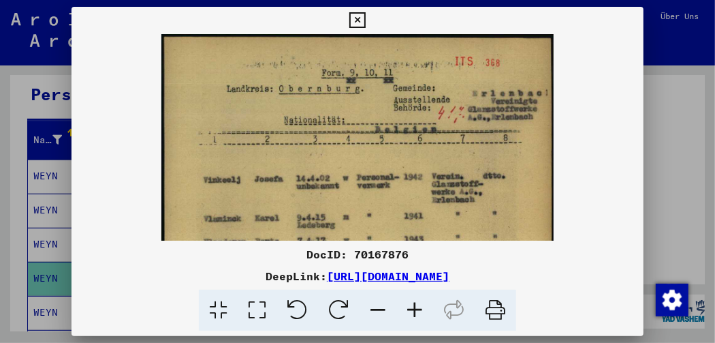
click at [415, 311] on icon at bounding box center [415, 311] width 37 height 42
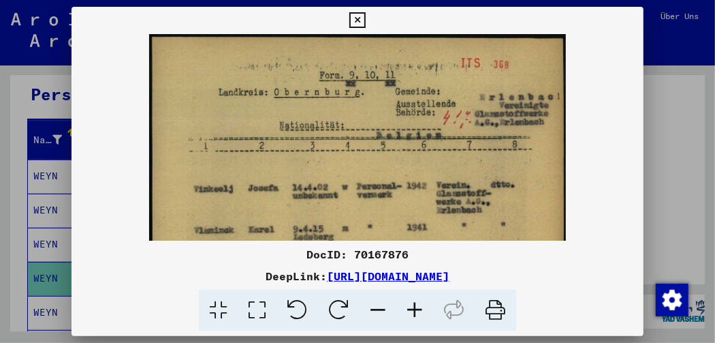
click at [415, 311] on icon at bounding box center [415, 311] width 37 height 42
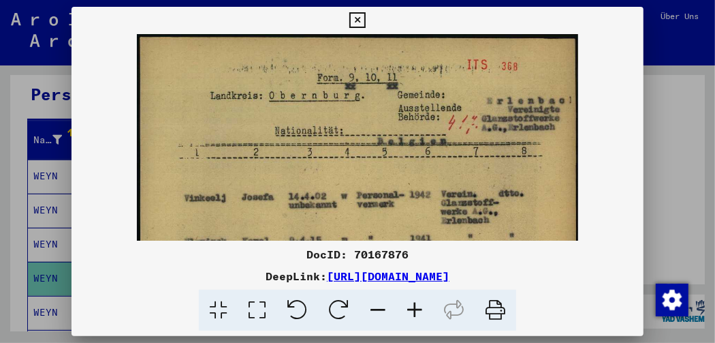
click at [415, 311] on icon at bounding box center [415, 311] width 37 height 42
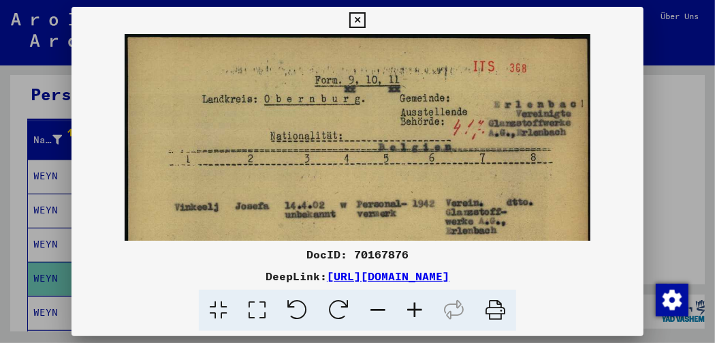
click at [415, 311] on icon at bounding box center [415, 311] width 37 height 42
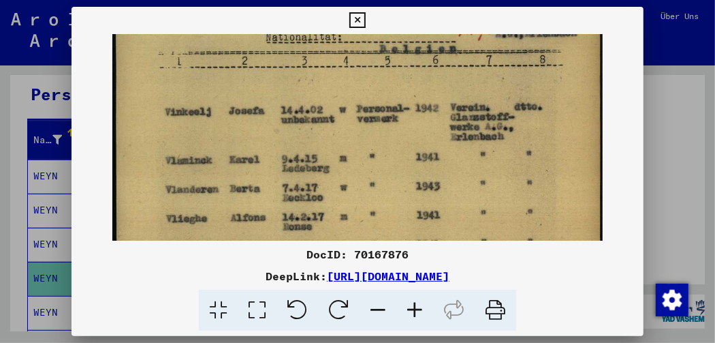
drag, startPoint x: 296, startPoint y: 191, endPoint x: 337, endPoint y: 86, distance: 112.4
click at [337, 86] on img at bounding box center [357, 271] width 491 height 683
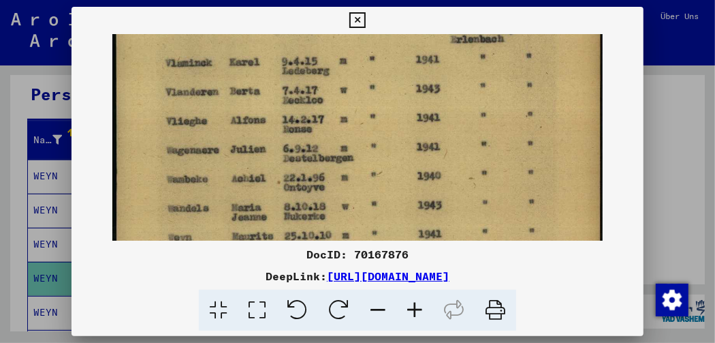
drag, startPoint x: 352, startPoint y: 161, endPoint x: 355, endPoint y: 65, distance: 96.1
click at [355, 65] on img at bounding box center [357, 173] width 491 height 683
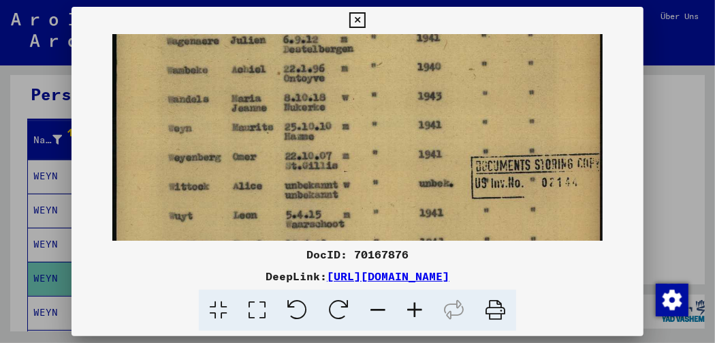
scroll to position [313, 0]
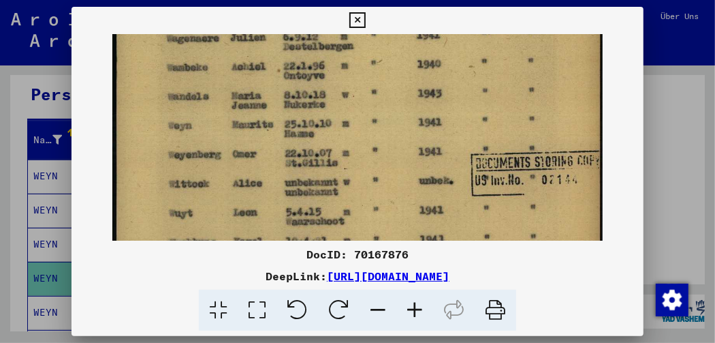
drag, startPoint x: 368, startPoint y: 163, endPoint x: 373, endPoint y: 50, distance: 113.2
click at [373, 50] on img at bounding box center [357, 62] width 491 height 683
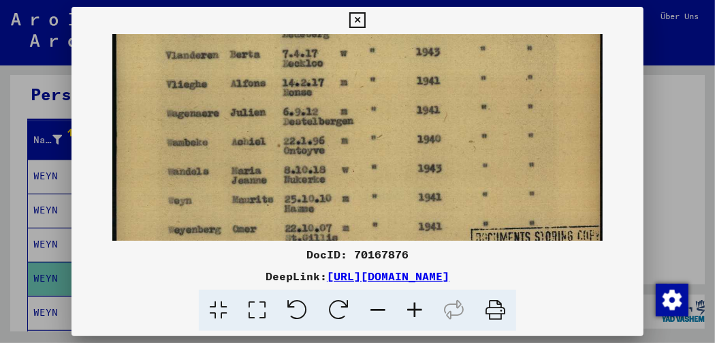
drag, startPoint x: 412, startPoint y: 127, endPoint x: 372, endPoint y: 203, distance: 85.9
click at [372, 203] on img at bounding box center [357, 137] width 491 height 683
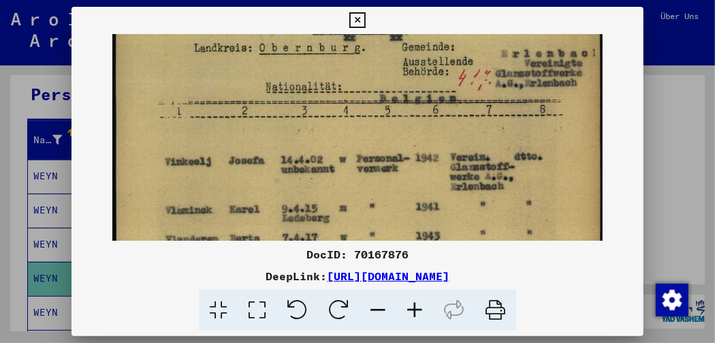
scroll to position [54, 0]
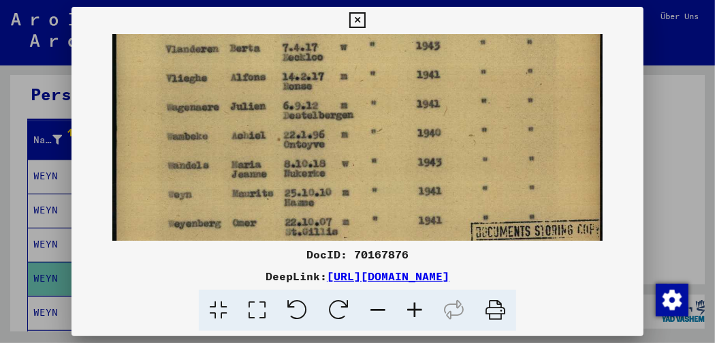
drag, startPoint x: 377, startPoint y: 65, endPoint x: 391, endPoint y: 63, distance: 14.6
click at [393, 59] on img at bounding box center [357, 130] width 491 height 683
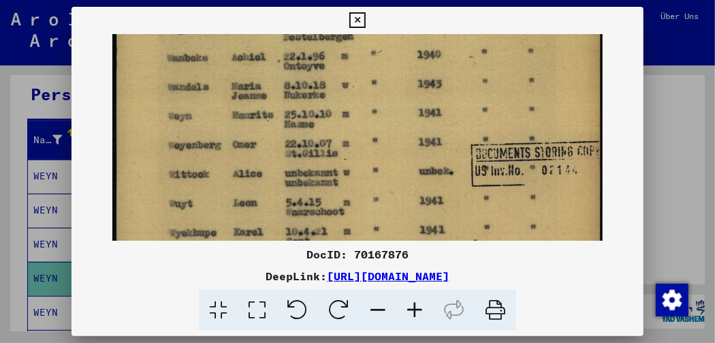
scroll to position [325, 0]
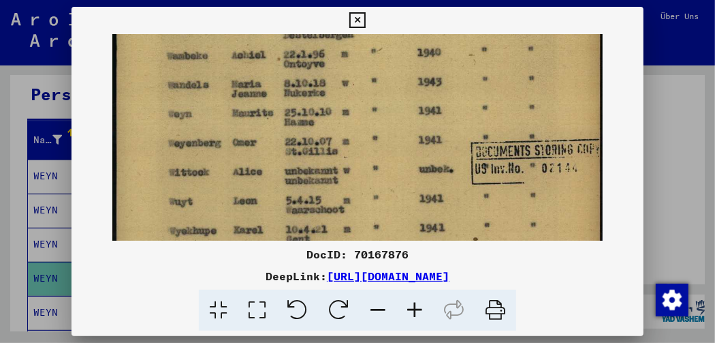
drag, startPoint x: 397, startPoint y: 136, endPoint x: 400, endPoint y: 56, distance: 80.5
click at [400, 56] on img at bounding box center [357, 50] width 491 height 683
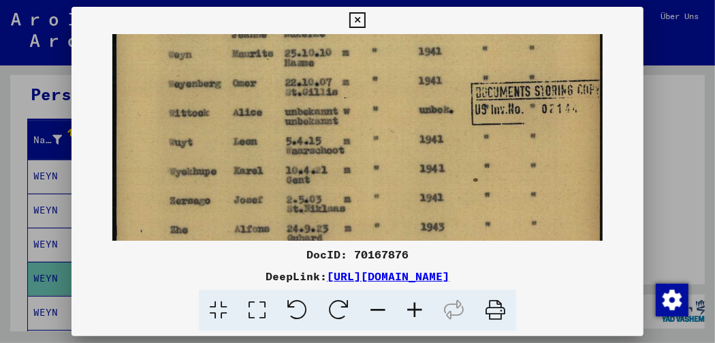
scroll to position [385, 0]
drag, startPoint x: 397, startPoint y: 176, endPoint x: 401, endPoint y: 117, distance: 59.4
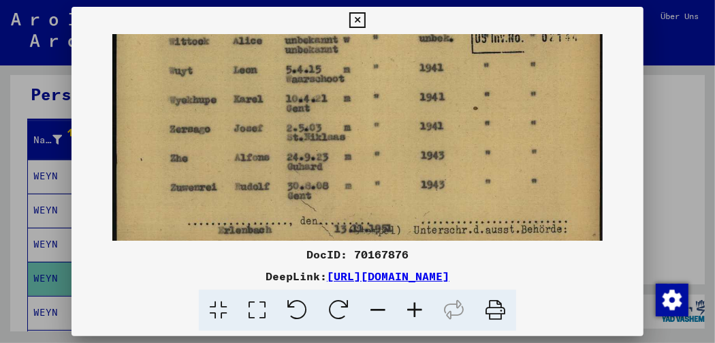
scroll to position [456, 0]
drag, startPoint x: 399, startPoint y: 153, endPoint x: 400, endPoint y: 82, distance: 71.5
click at [354, 15] on icon at bounding box center [358, 20] width 16 height 16
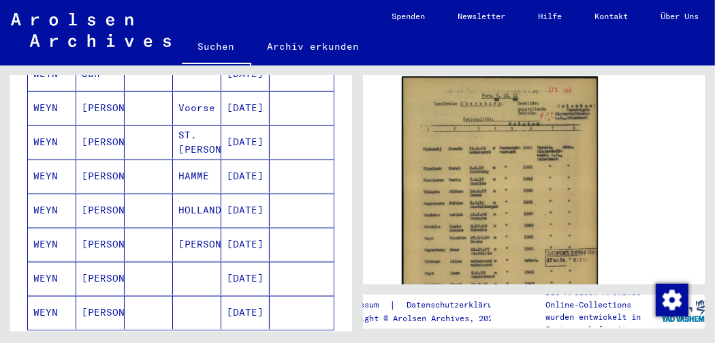
scroll to position [886, 0]
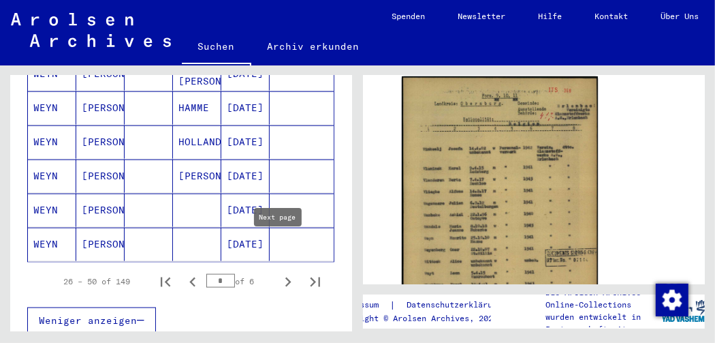
click at [279, 273] on icon "Next page" at bounding box center [288, 282] width 19 height 19
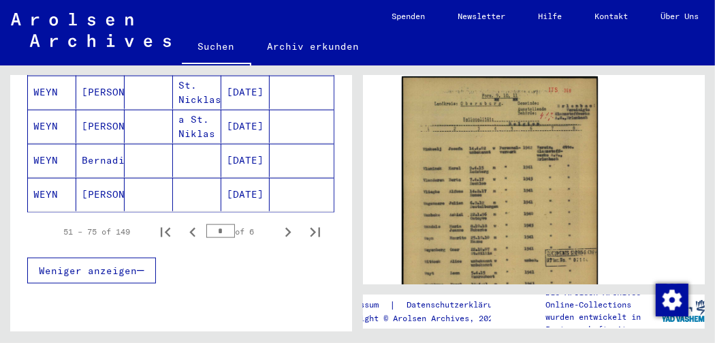
scroll to position [954, 0]
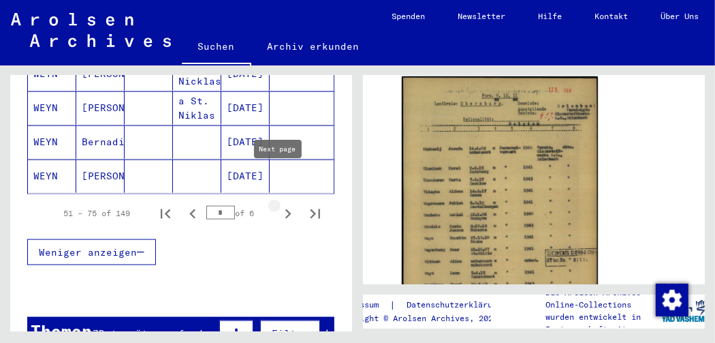
click at [279, 204] on icon "Next page" at bounding box center [288, 213] width 19 height 19
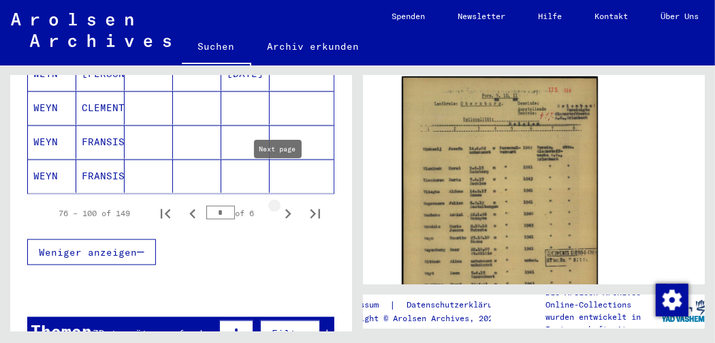
click at [279, 204] on icon "Next page" at bounding box center [288, 213] width 19 height 19
type input "*"
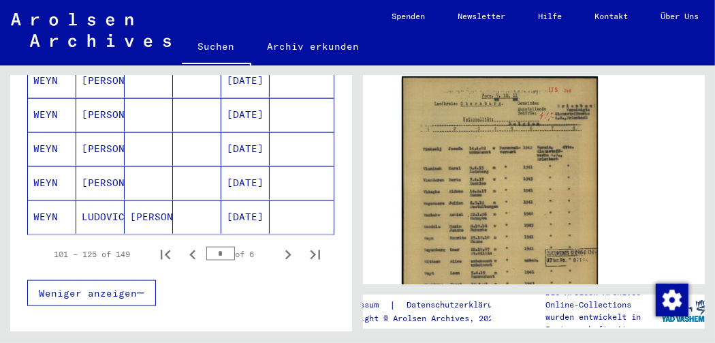
scroll to position [886, 0]
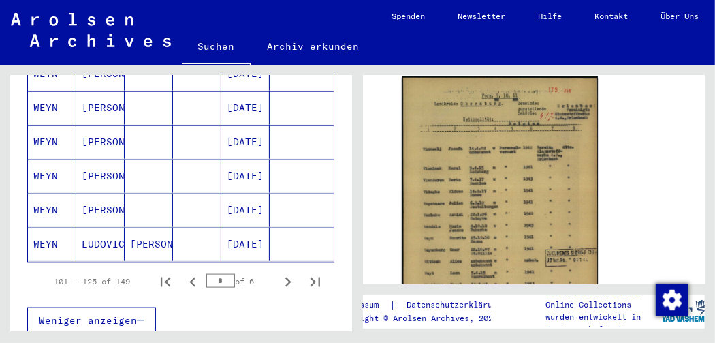
click at [97, 193] on mat-cell "[PERSON_NAME]" at bounding box center [100, 209] width 48 height 33
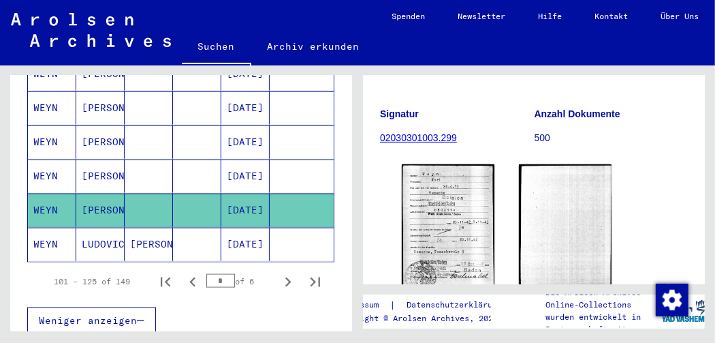
scroll to position [204, 0]
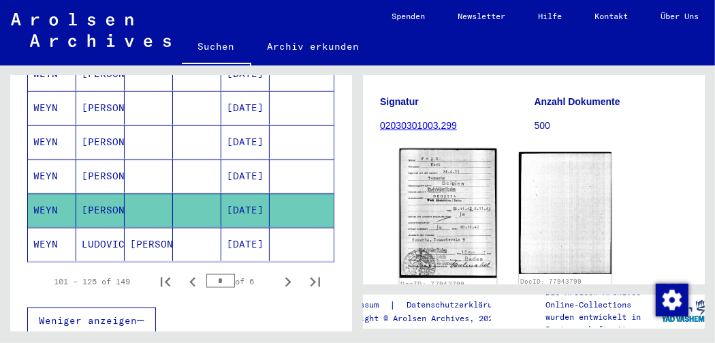
click at [456, 223] on img at bounding box center [448, 213] width 97 height 129
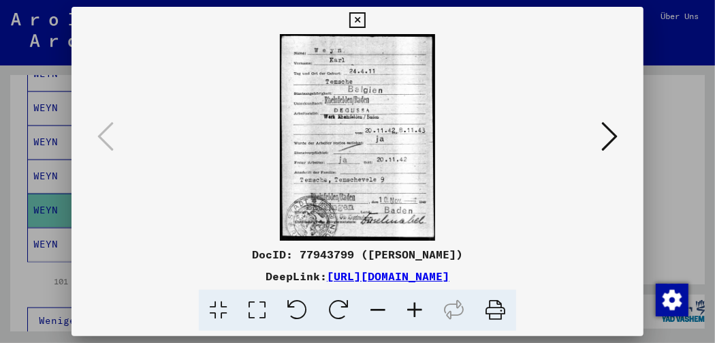
click at [418, 309] on icon at bounding box center [415, 311] width 37 height 42
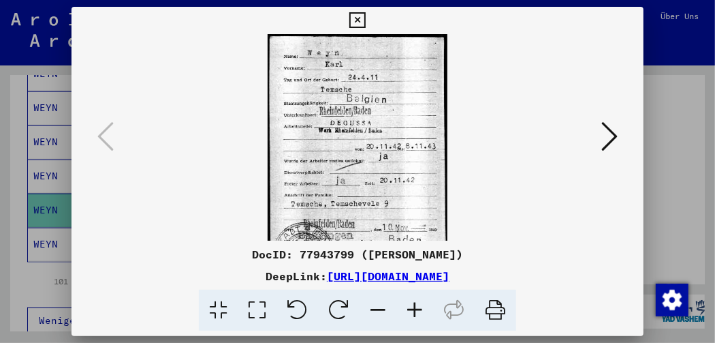
click at [418, 309] on icon at bounding box center [415, 311] width 37 height 42
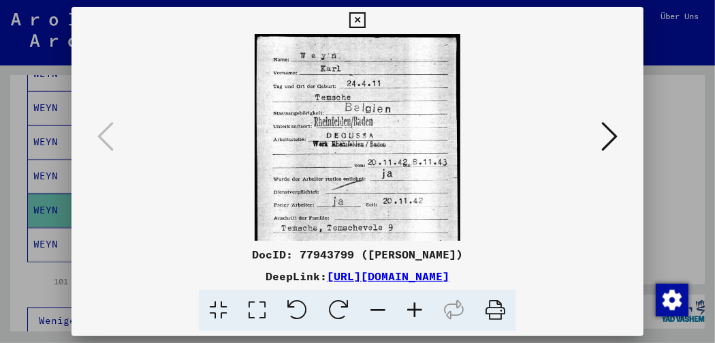
click at [418, 309] on icon at bounding box center [415, 311] width 37 height 42
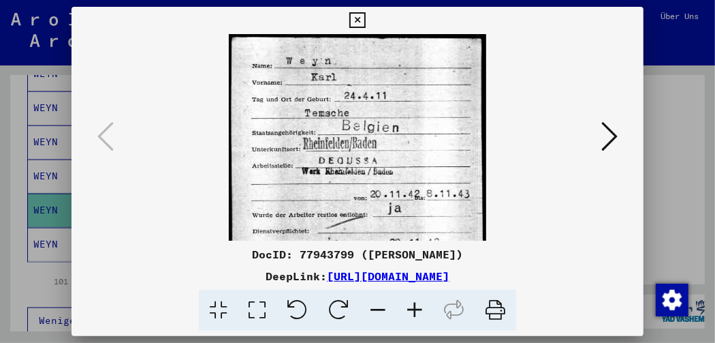
click at [418, 309] on icon at bounding box center [415, 311] width 37 height 42
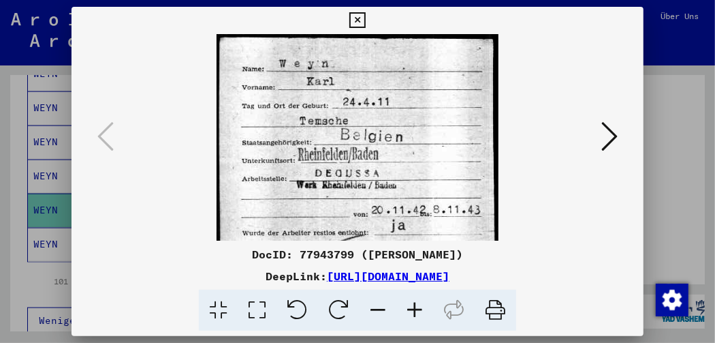
click at [418, 309] on icon at bounding box center [415, 311] width 37 height 42
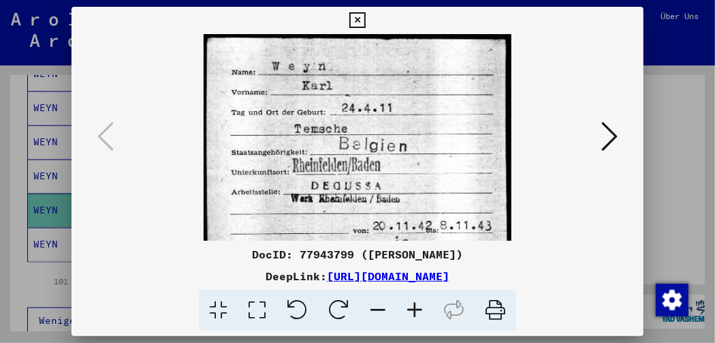
click at [418, 309] on icon at bounding box center [415, 311] width 37 height 42
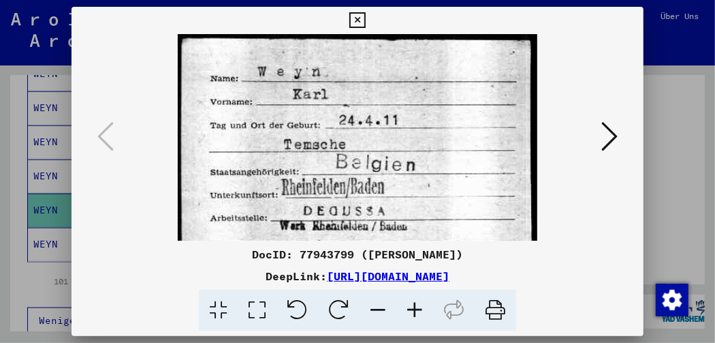
drag, startPoint x: 418, startPoint y: 309, endPoint x: 386, endPoint y: 279, distance: 43.4
click at [418, 309] on icon at bounding box center [415, 311] width 37 height 42
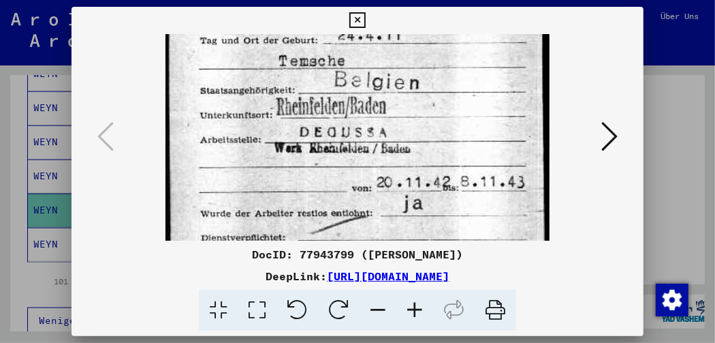
scroll to position [95, 0]
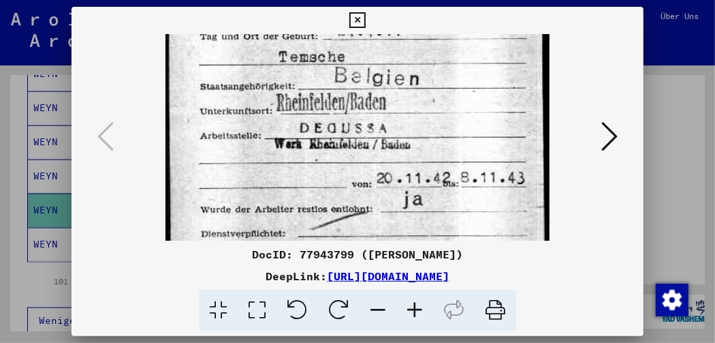
drag, startPoint x: 302, startPoint y: 215, endPoint x: 311, endPoint y: 119, distance: 95.8
click at [311, 119] on img at bounding box center [358, 195] width 385 height 513
